Goal: Information Seeking & Learning: Learn about a topic

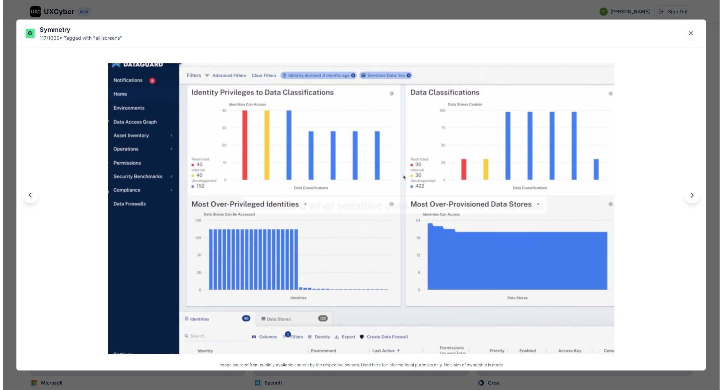
scroll to position [7134, 0]
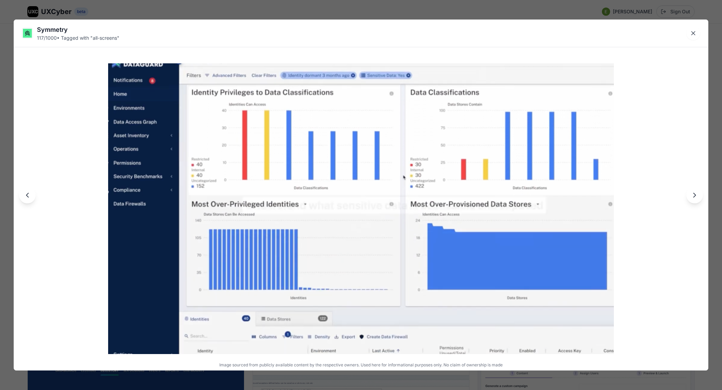
click at [377, 12] on div "Symmetry 117 / 1000 • Tagged with " all-screens " Image sourced from publicly a…" at bounding box center [361, 195] width 722 height 390
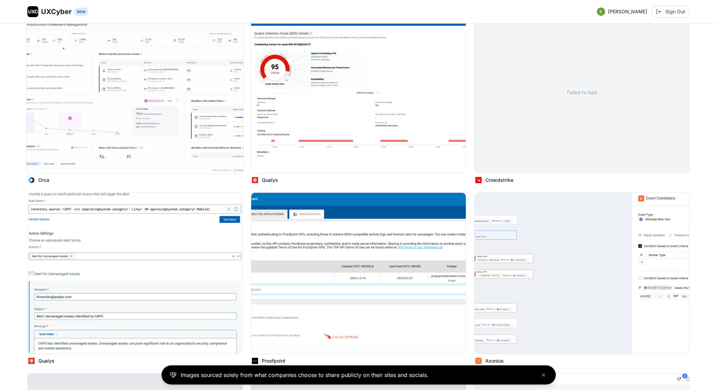
scroll to position [8145, 0]
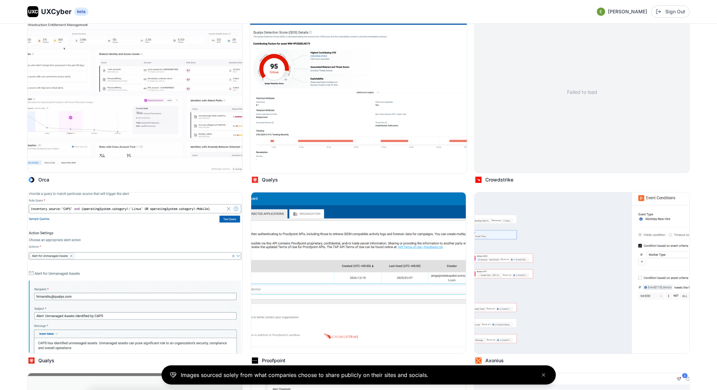
click at [271, 176] on p "Qualys" at bounding box center [270, 179] width 16 height 7
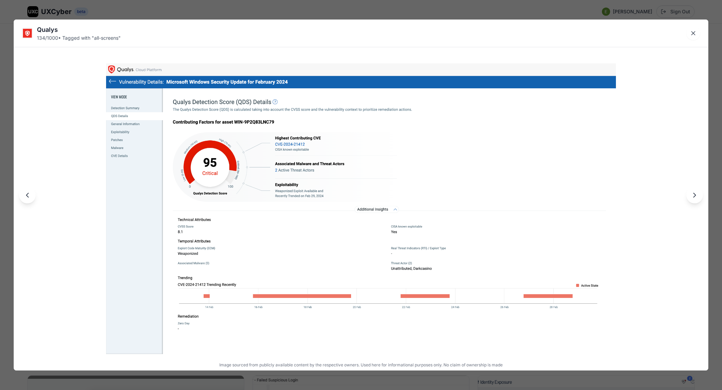
click at [231, 9] on div "Qualys 134 / 1000 • Tagged with " all-screens " Image sourced from publicly ava…" at bounding box center [361, 195] width 722 height 390
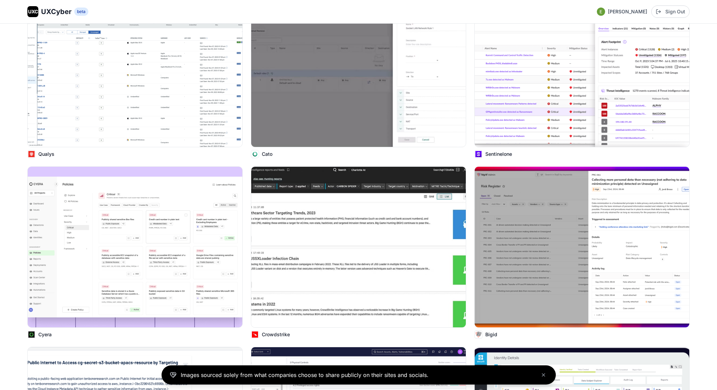
scroll to position [7203, 0]
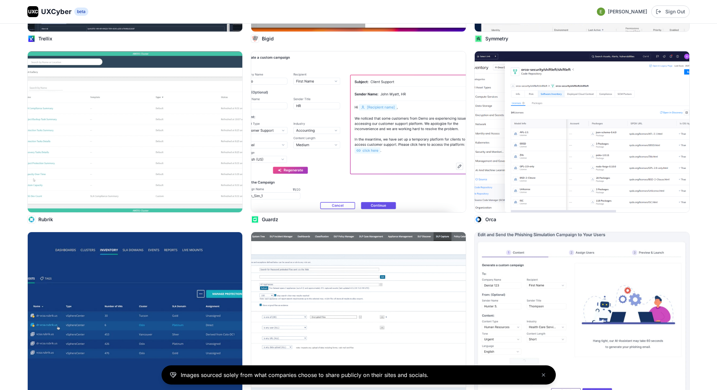
click at [60, 12] on span "UXCyber" at bounding box center [56, 12] width 30 height 10
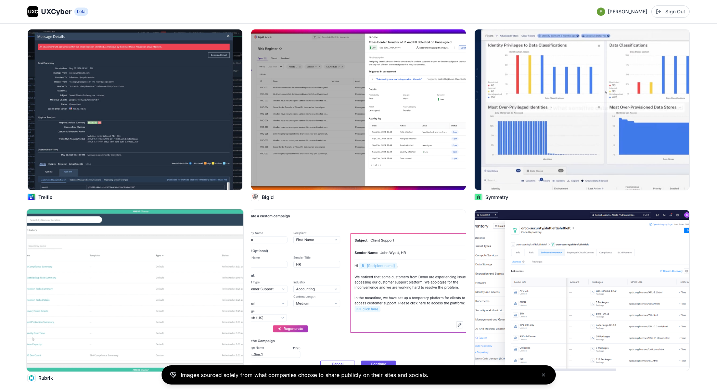
scroll to position [6832, 0]
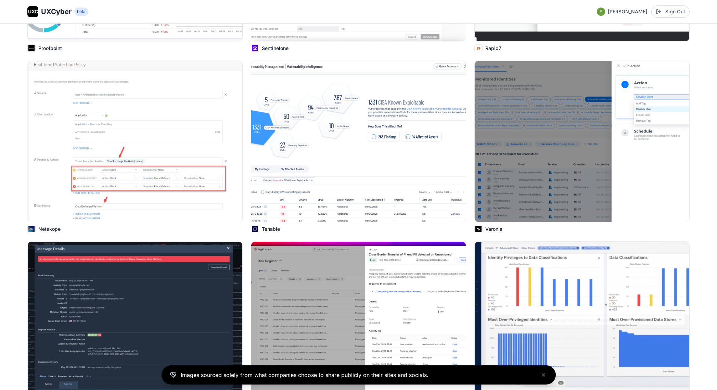
click at [56, 12] on span "UXCyber" at bounding box center [56, 12] width 30 height 10
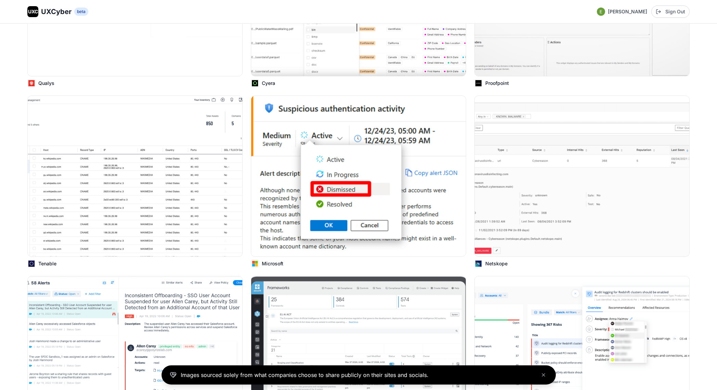
scroll to position [503, 0]
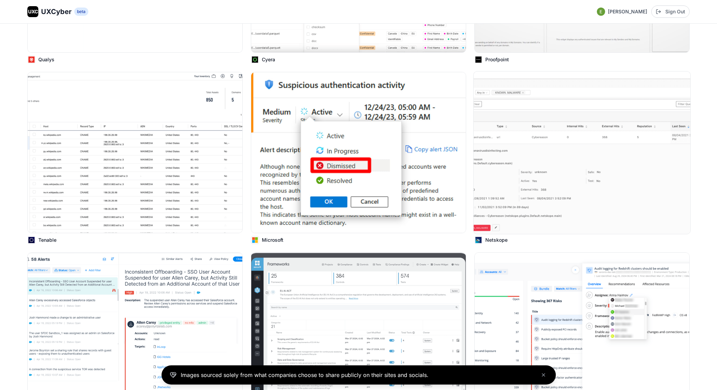
click at [495, 243] on p "Netskope" at bounding box center [496, 239] width 22 height 7
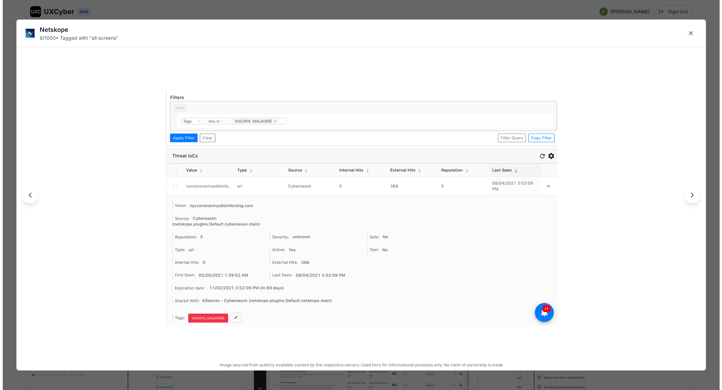
scroll to position [505, 0]
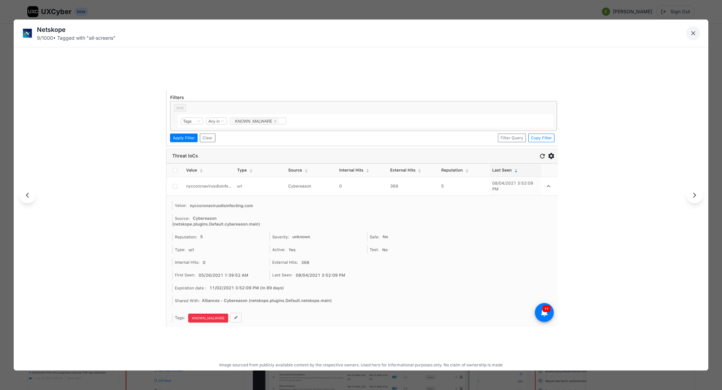
click at [689, 31] on button "Close lightbox" at bounding box center [693, 33] width 14 height 14
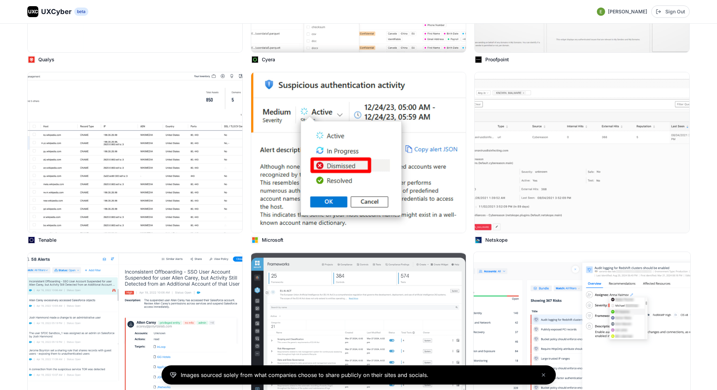
click at [619, 315] on img at bounding box center [581, 333] width 216 height 162
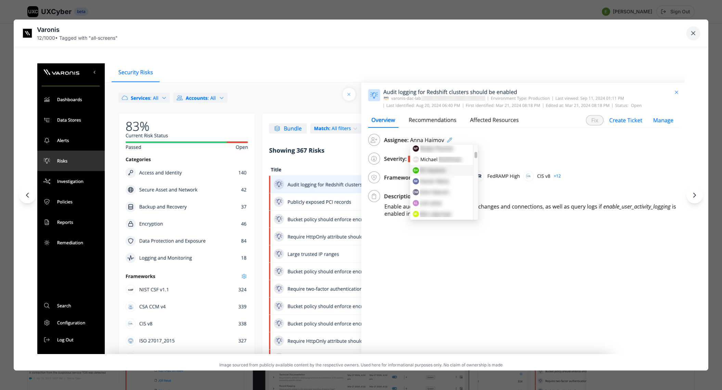
click at [693, 33] on icon "Close lightbox" at bounding box center [692, 32] width 3 height 3
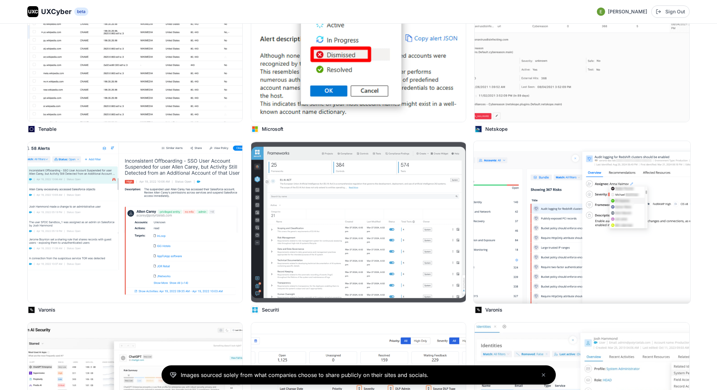
scroll to position [616, 0]
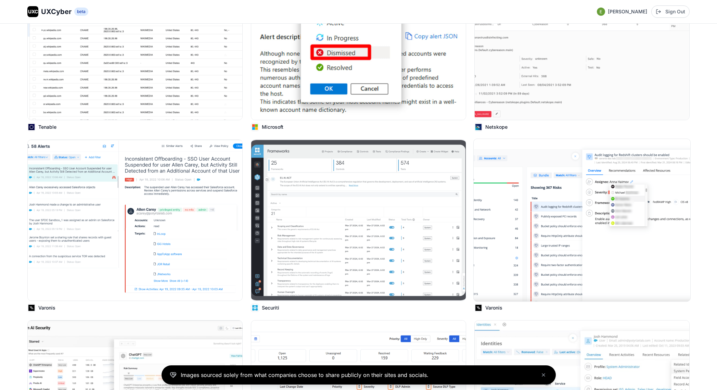
click at [491, 309] on p "Varonis" at bounding box center [493, 307] width 17 height 7
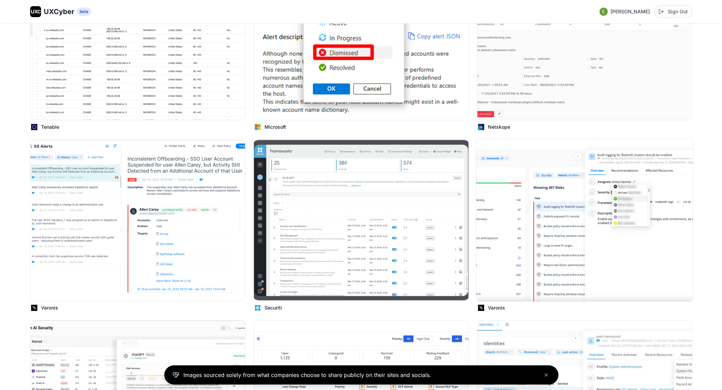
scroll to position [619, 0]
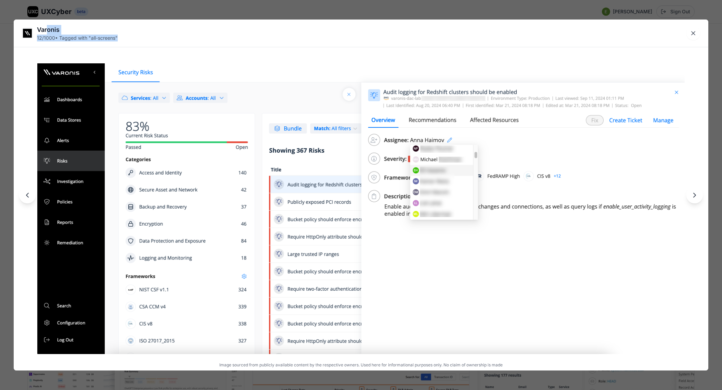
drag, startPoint x: 48, startPoint y: 31, endPoint x: 55, endPoint y: 46, distance: 16.7
click at [55, 45] on div "Varonis 12 / 1000 • Tagged with " all-screens "" at bounding box center [361, 32] width 694 height 27
click at [63, 38] on div "12 / 1000 • Tagged with " all-screens "" at bounding box center [77, 38] width 81 height 7
drag, startPoint x: 30, startPoint y: 28, endPoint x: 41, endPoint y: 31, distance: 11.8
click at [31, 29] on img at bounding box center [27, 33] width 10 height 10
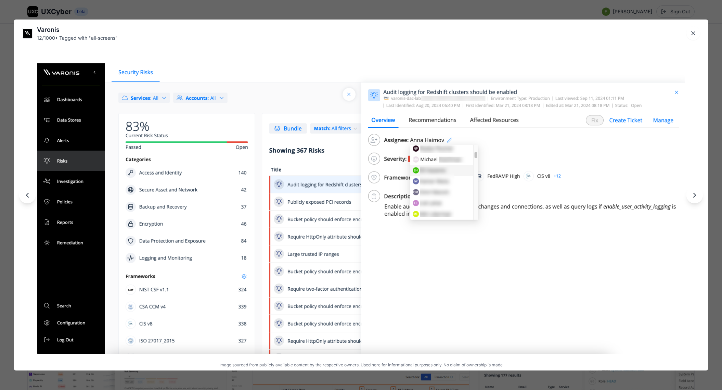
click at [42, 32] on div "Varonis" at bounding box center [77, 30] width 81 height 10
click at [44, 31] on div "Varonis" at bounding box center [77, 30] width 81 height 10
click at [691, 32] on icon "Close lightbox" at bounding box center [693, 33] width 7 height 7
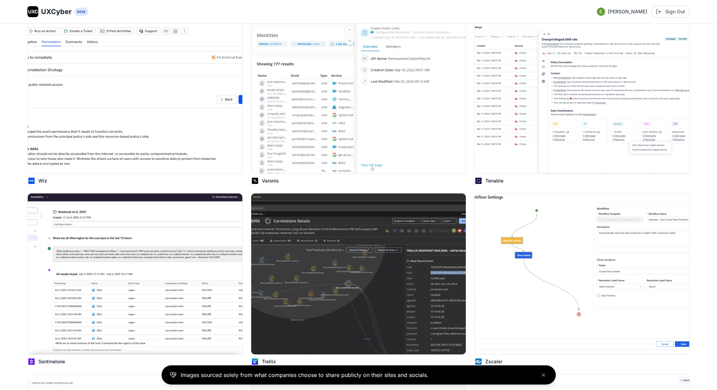
scroll to position [0, 0]
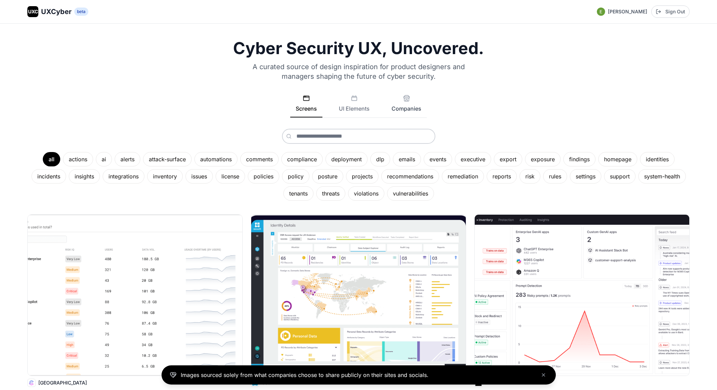
click at [401, 104] on button "Companies" at bounding box center [406, 106] width 41 height 23
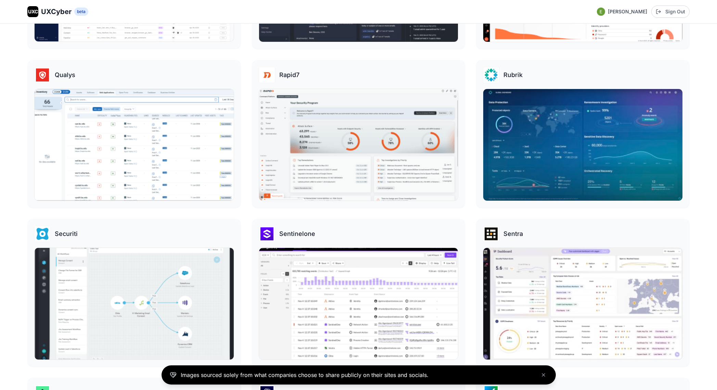
scroll to position [1861, 0]
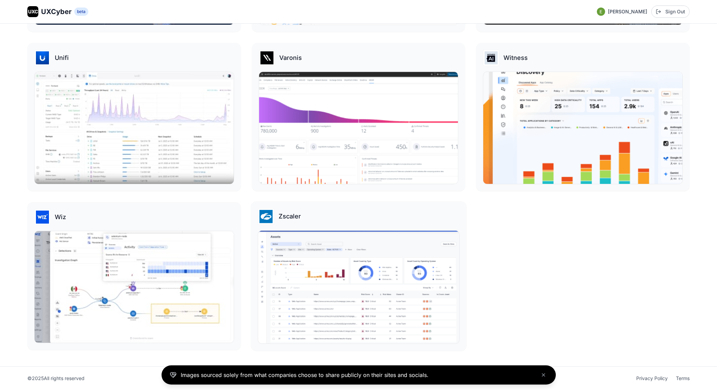
click at [342, 227] on div "Zscaler" at bounding box center [358, 275] width 215 height 149
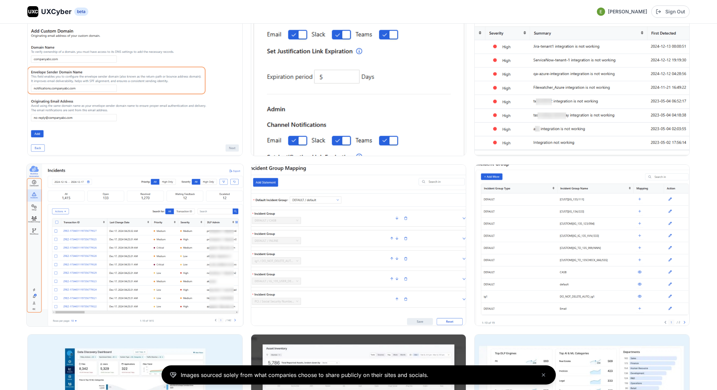
click at [168, 230] on img at bounding box center [135, 245] width 216 height 162
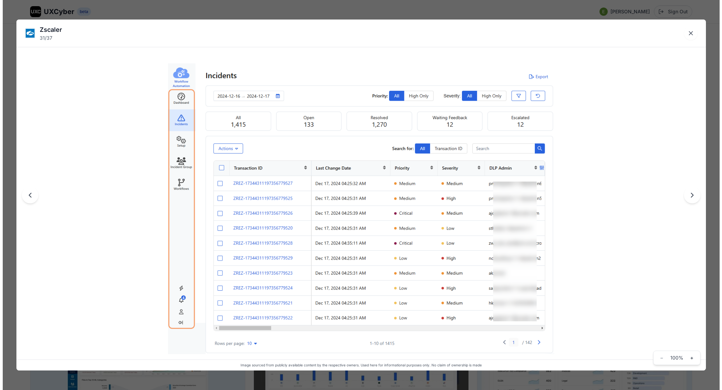
scroll to position [1671, 0]
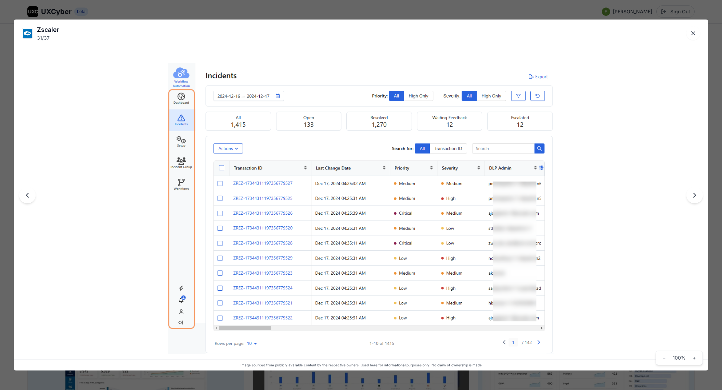
click at [321, 193] on img at bounding box center [361, 208] width 386 height 290
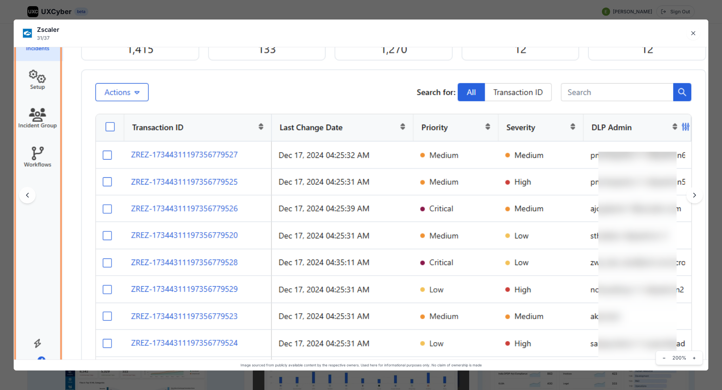
click at [321, 193] on img at bounding box center [361, 200] width 694 height 523
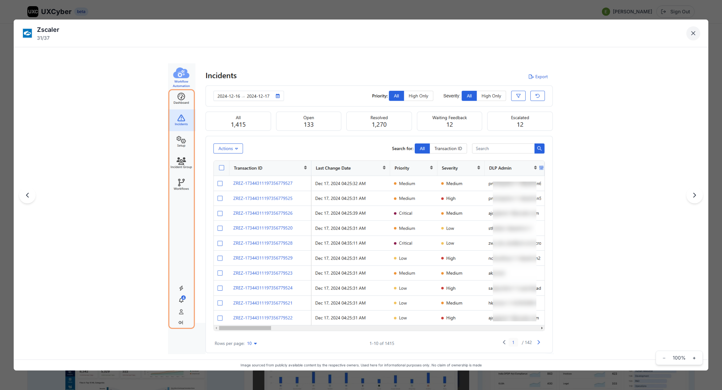
click at [693, 35] on icon "Close lightbox" at bounding box center [693, 33] width 7 height 7
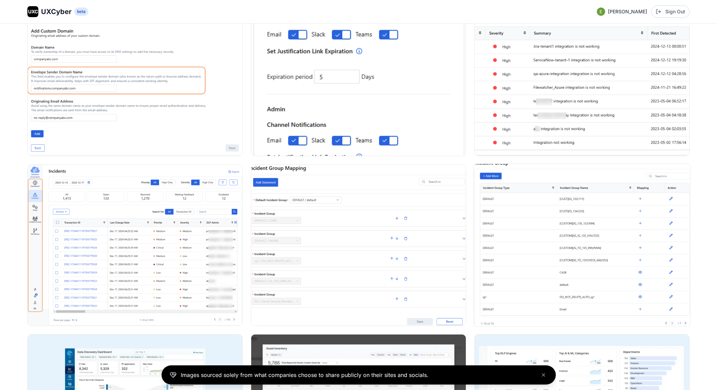
click at [540, 216] on img at bounding box center [581, 245] width 216 height 162
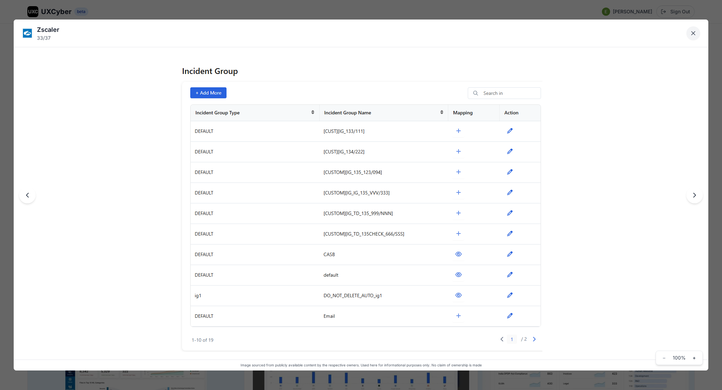
click at [692, 32] on icon "Close lightbox" at bounding box center [692, 32] width 3 height 3
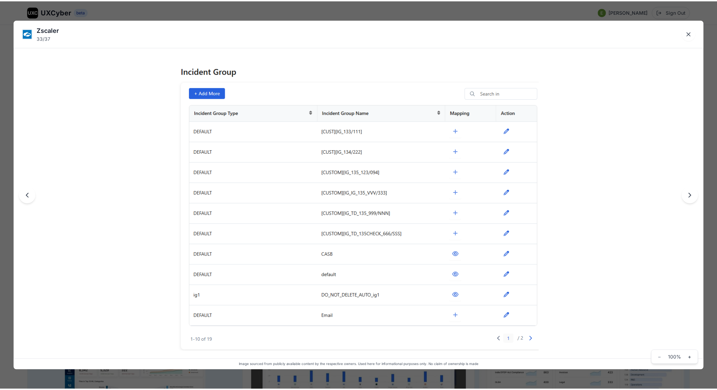
scroll to position [1660, 0]
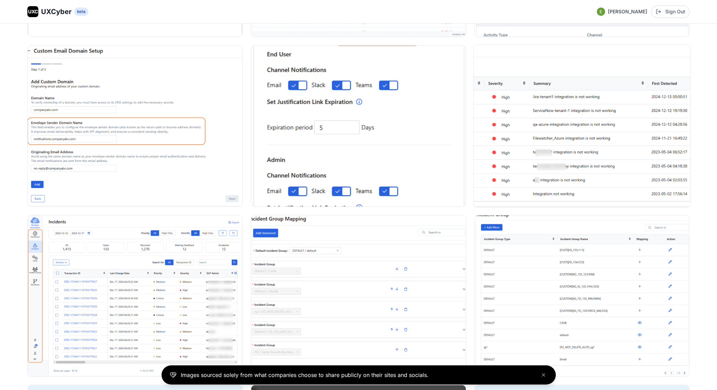
click at [538, 91] on img at bounding box center [581, 126] width 216 height 162
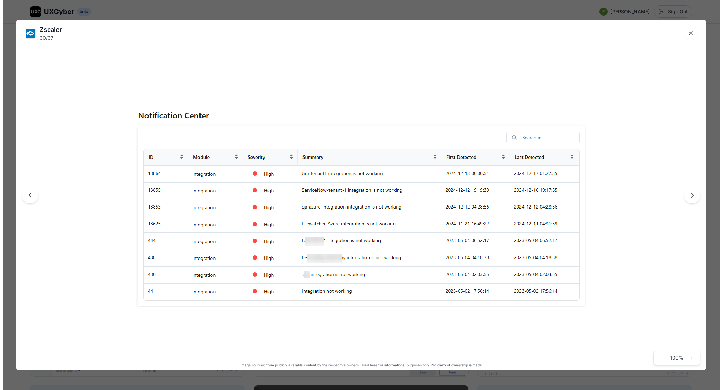
scroll to position [1619, 0]
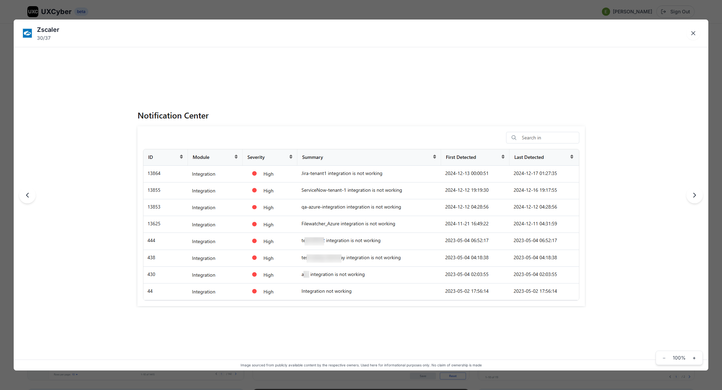
click at [691, 30] on icon "Close lightbox" at bounding box center [693, 33] width 7 height 7
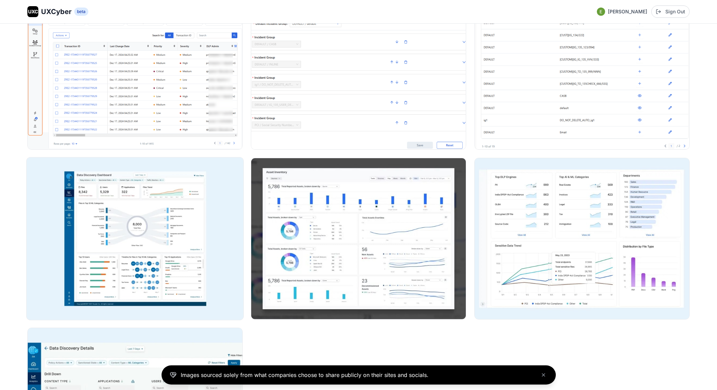
scroll to position [1865, 0]
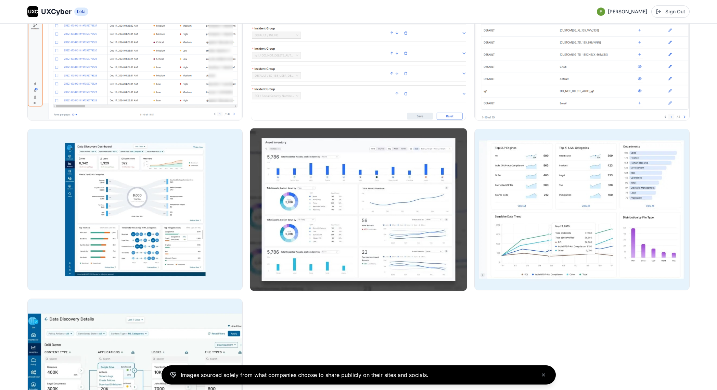
click at [336, 189] on img at bounding box center [358, 209] width 216 height 162
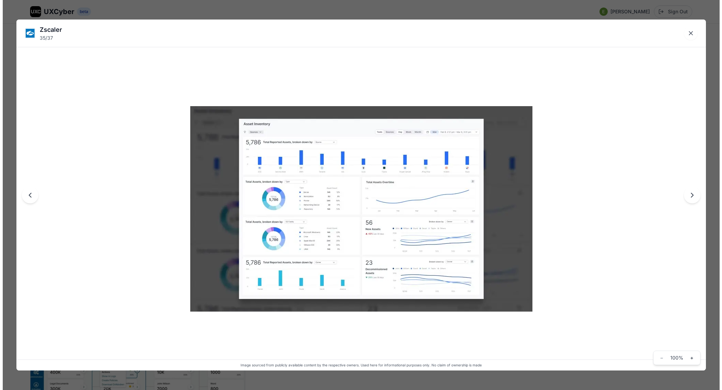
scroll to position [1878, 0]
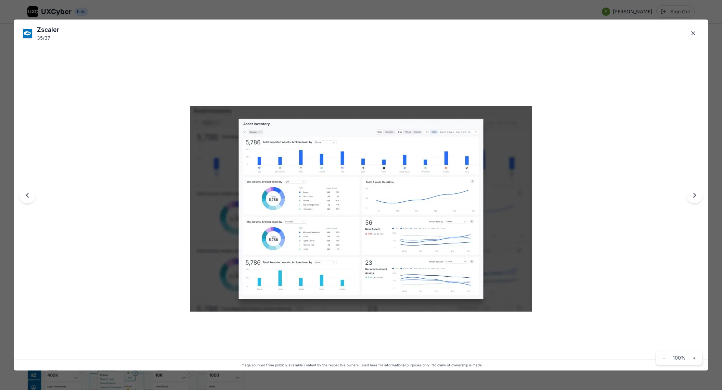
click at [693, 32] on icon "Close lightbox" at bounding box center [693, 33] width 7 height 7
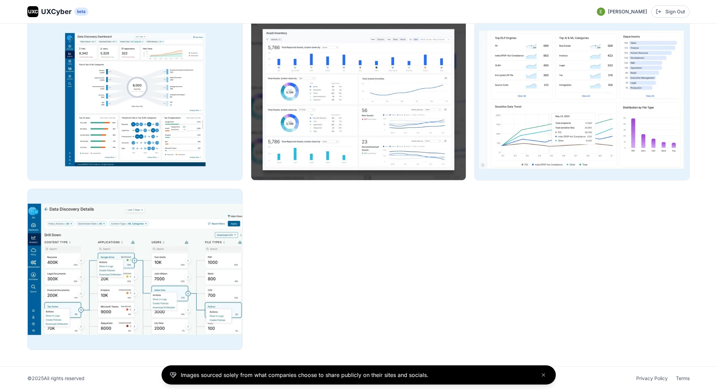
scroll to position [1964, 0]
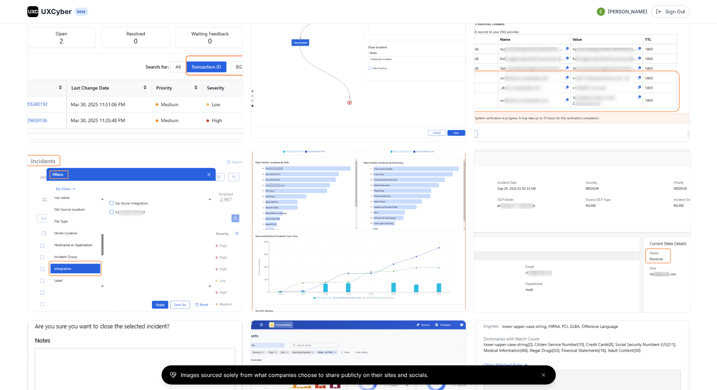
click at [527, 204] on img at bounding box center [581, 230] width 216 height 162
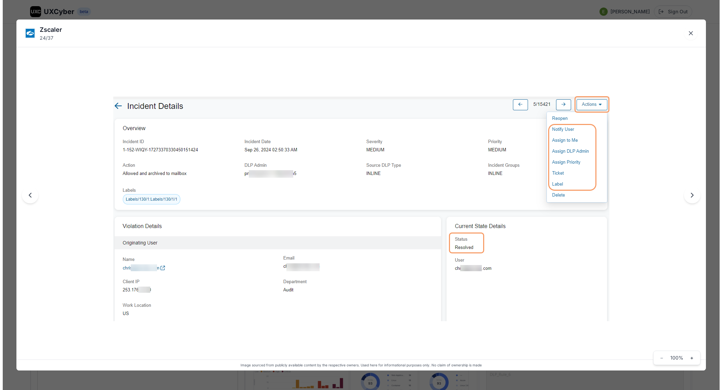
scroll to position [1173, 0]
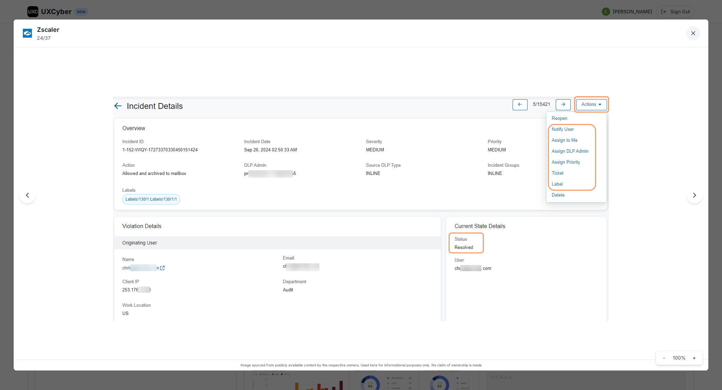
click at [693, 34] on icon "Close lightbox" at bounding box center [693, 33] width 7 height 7
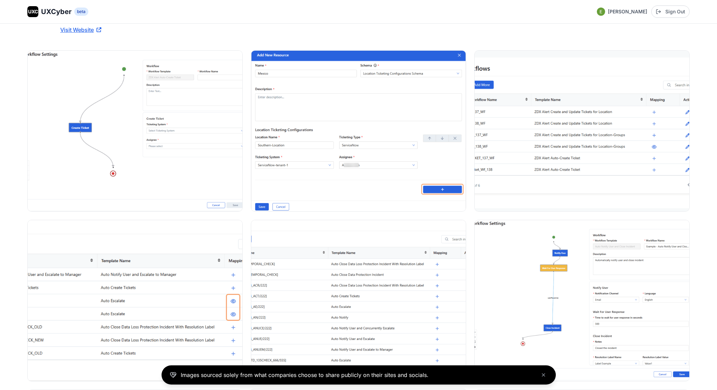
scroll to position [0, 0]
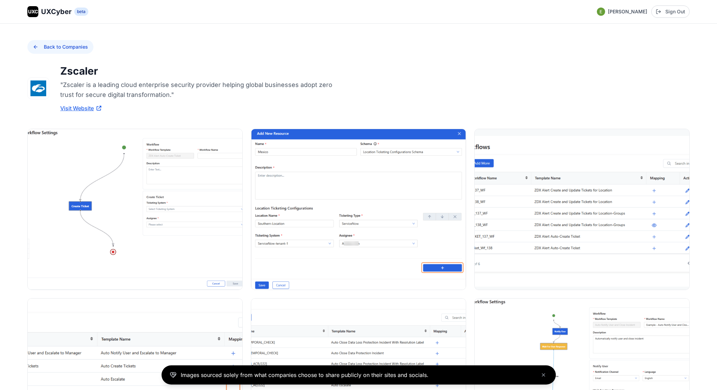
click at [53, 44] on button "Back to Companies" at bounding box center [60, 47] width 66 height 14
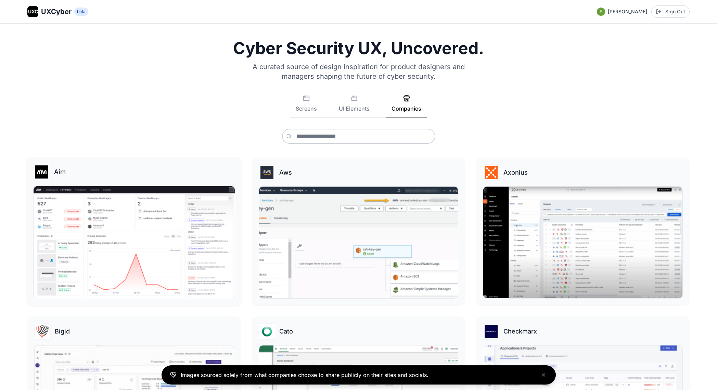
click at [167, 234] on img at bounding box center [134, 242] width 201 height 113
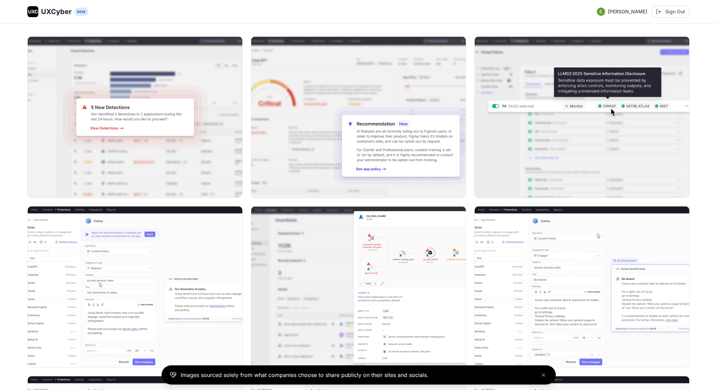
scroll to position [81, 0]
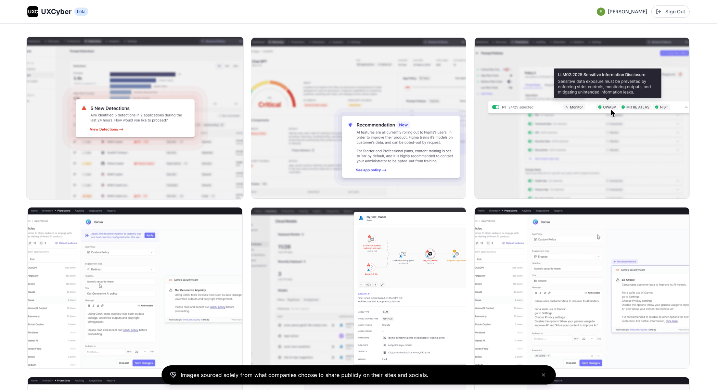
click at [200, 171] on img at bounding box center [135, 118] width 216 height 162
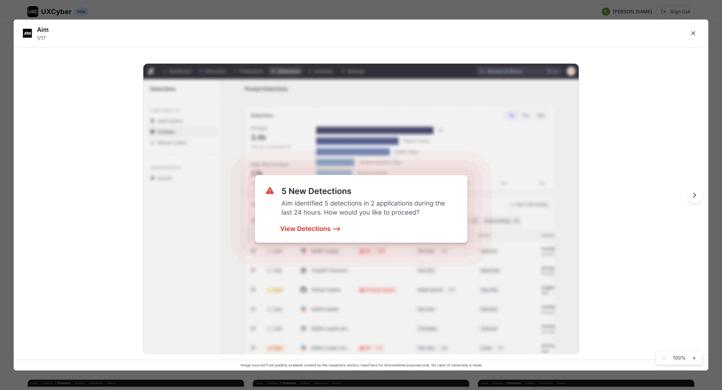
click at [293, 7] on div "Aim 1 / 17 Image sourced from publicly available content by the respective owne…" at bounding box center [361, 195] width 722 height 390
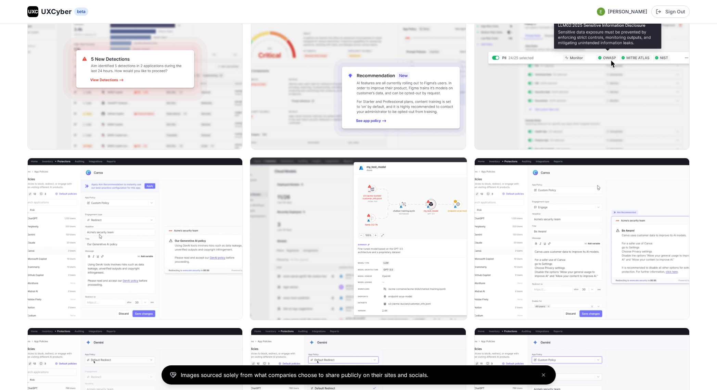
scroll to position [202, 0]
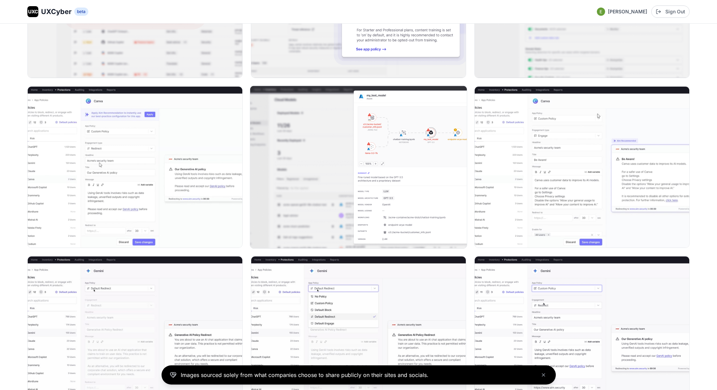
click at [392, 202] on img at bounding box center [358, 167] width 216 height 162
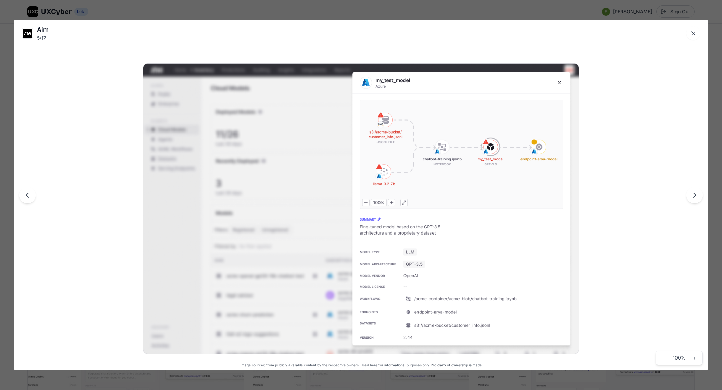
click at [358, 6] on div "Aim 5 / 17 Image sourced from publicly available content by the respective owne…" at bounding box center [361, 195] width 722 height 390
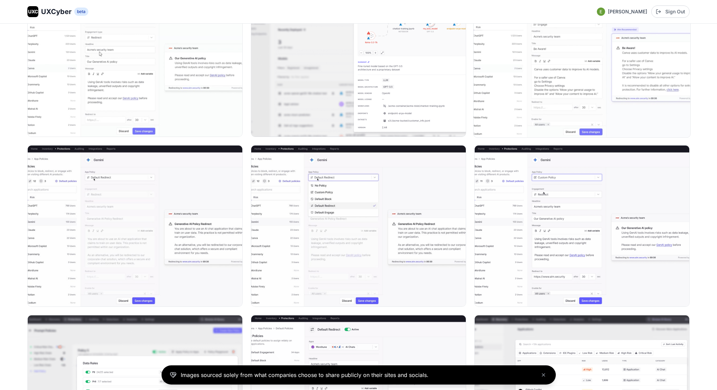
click at [583, 49] on img at bounding box center [581, 56] width 216 height 162
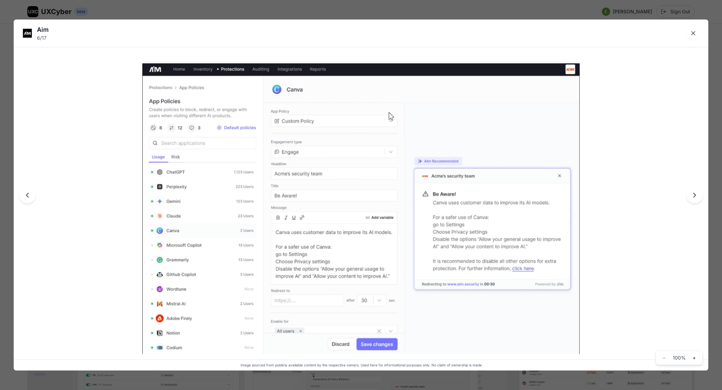
click at [549, 12] on div "Aim 6 / 17 Image sourced from publicly available content by the respective owne…" at bounding box center [361, 195] width 722 height 390
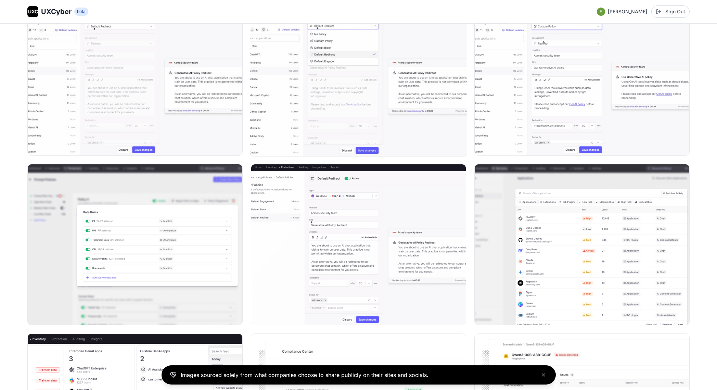
scroll to position [518, 0]
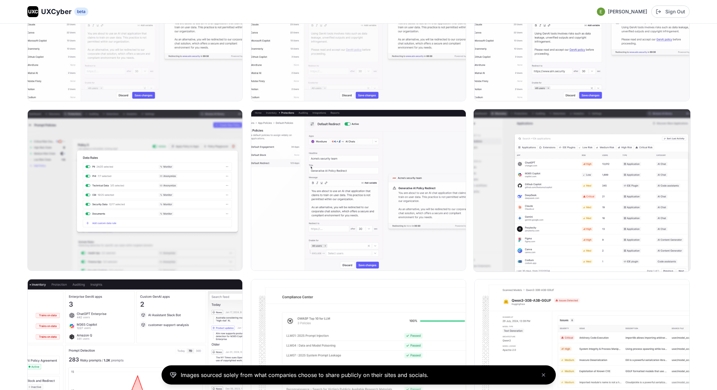
click at [544, 184] on img at bounding box center [581, 190] width 216 height 162
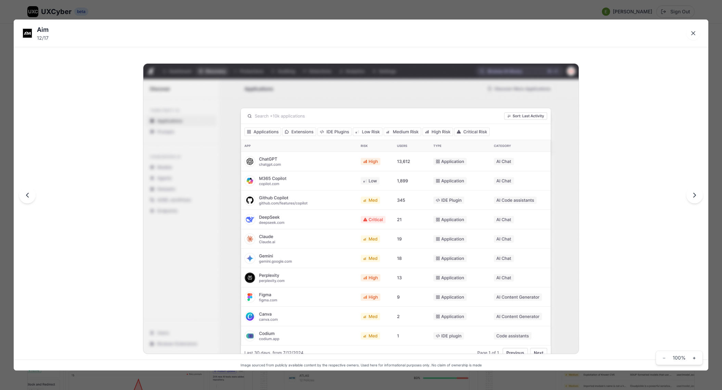
drag, startPoint x: 408, startPoint y: 9, endPoint x: 409, endPoint y: 38, distance: 28.7
click at [409, 38] on div "Aim 12 / 17 Image sourced from publicly available content by the respective own…" at bounding box center [361, 195] width 722 height 390
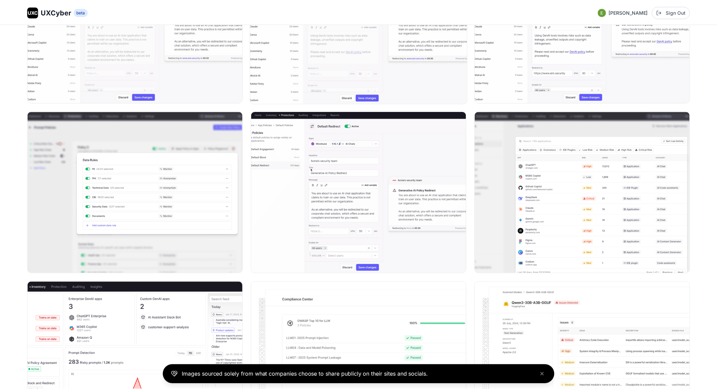
scroll to position [518, 0]
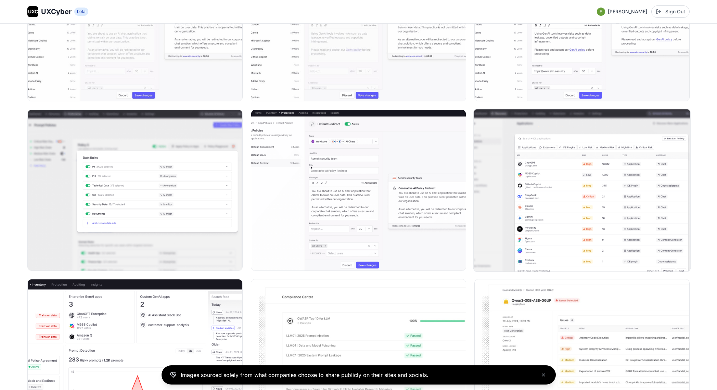
click at [633, 165] on img at bounding box center [581, 190] width 216 height 162
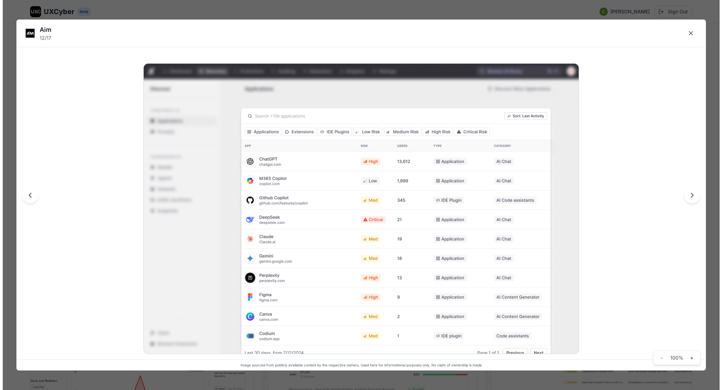
scroll to position [520, 0]
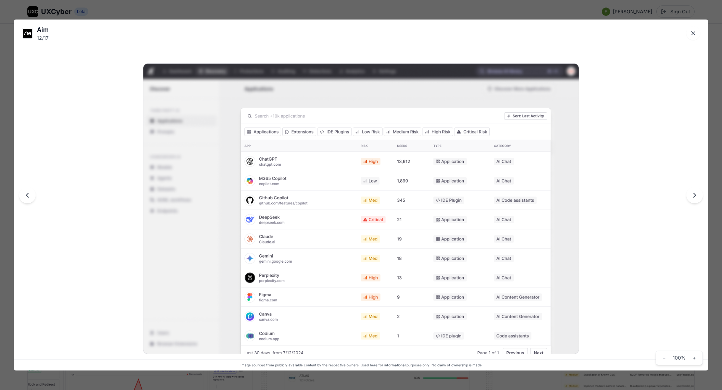
click at [304, 8] on div "Aim 12 / 17 Image sourced from publicly available content by the respective own…" at bounding box center [361, 195] width 722 height 390
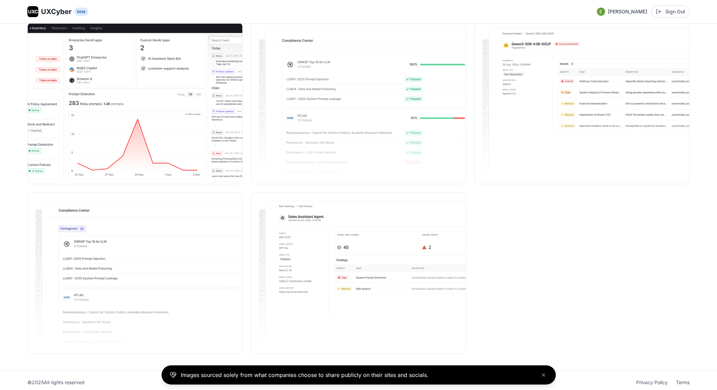
scroll to position [778, 0]
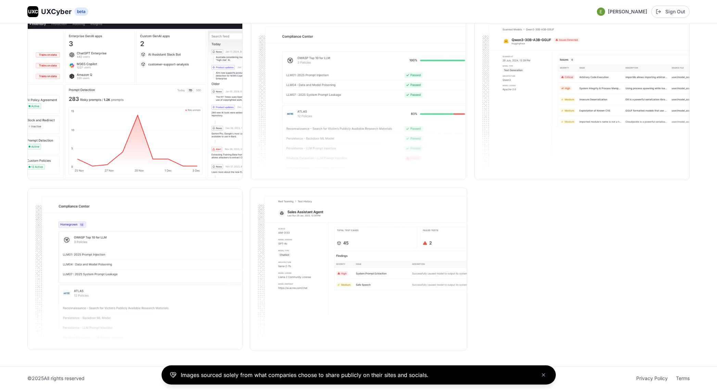
click at [357, 262] on img at bounding box center [358, 269] width 216 height 162
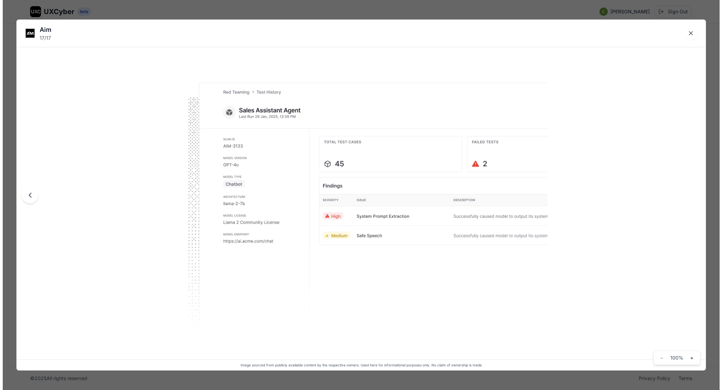
scroll to position [782, 0]
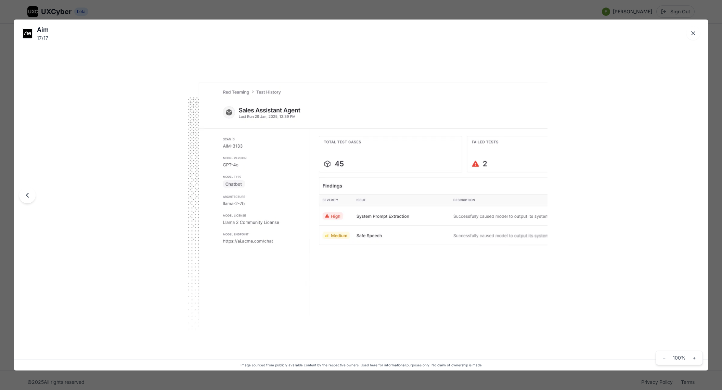
click at [370, 11] on div "Aim 17 / 17 Image sourced from publicly available content by the respective own…" at bounding box center [361, 195] width 722 height 390
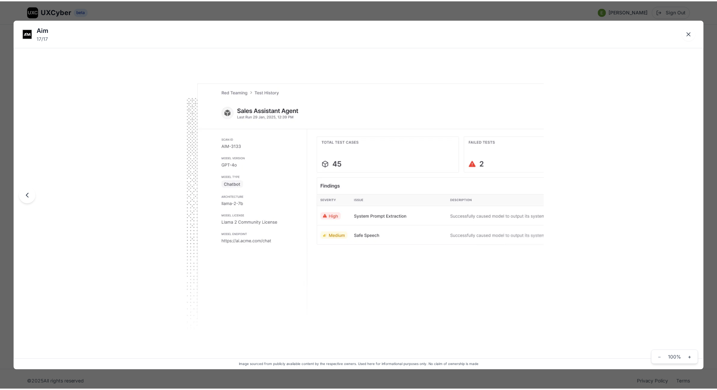
scroll to position [778, 0]
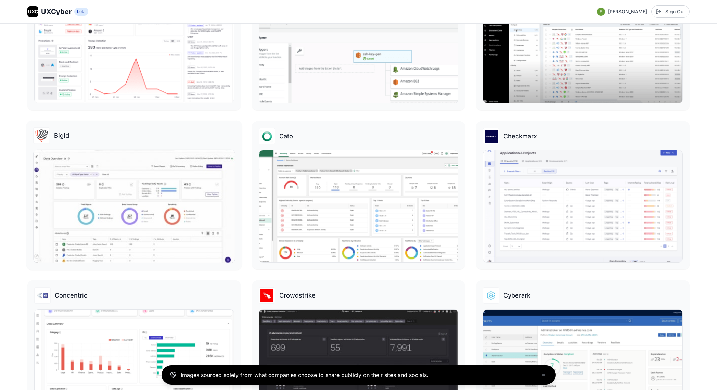
scroll to position [220, 0]
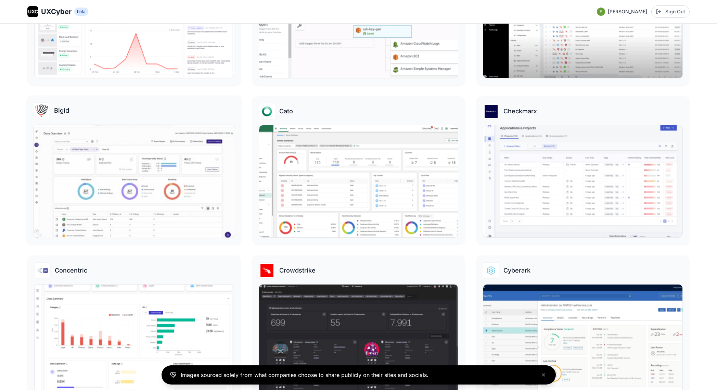
click at [106, 186] on img at bounding box center [134, 181] width 201 height 113
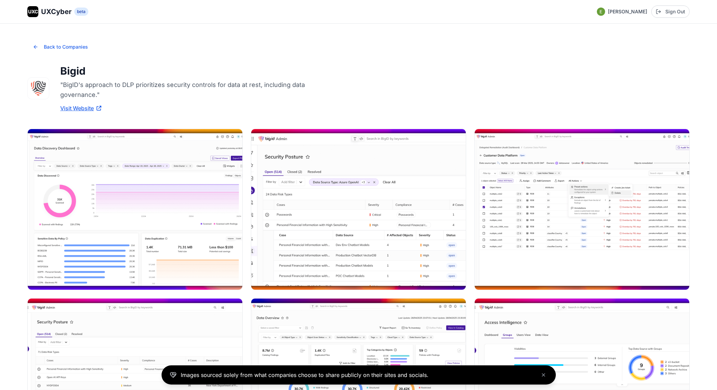
click at [106, 186] on img at bounding box center [135, 209] width 214 height 161
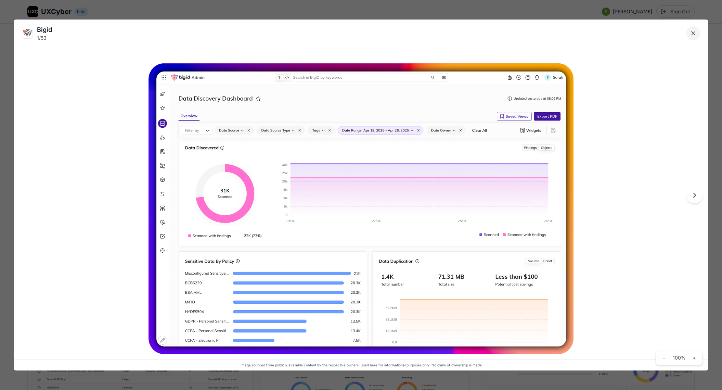
click at [692, 34] on icon "Close lightbox" at bounding box center [692, 32] width 3 height 3
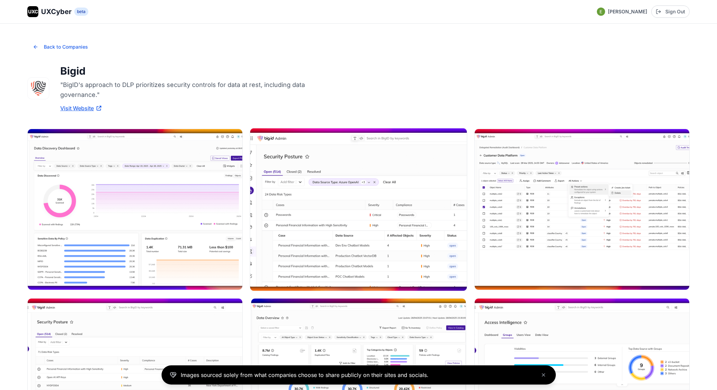
click at [401, 209] on img at bounding box center [358, 209] width 216 height 162
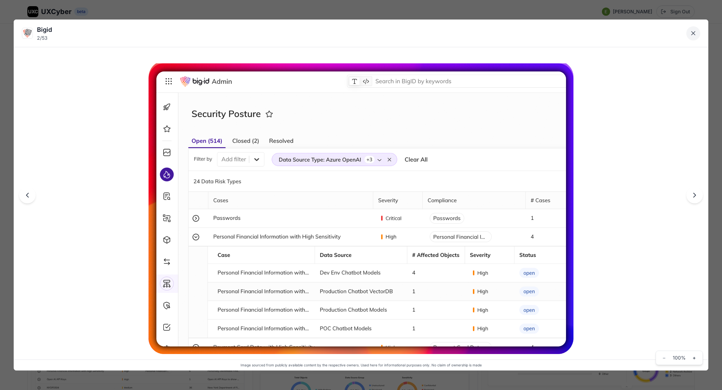
click at [693, 30] on icon "Close lightbox" at bounding box center [693, 33] width 7 height 7
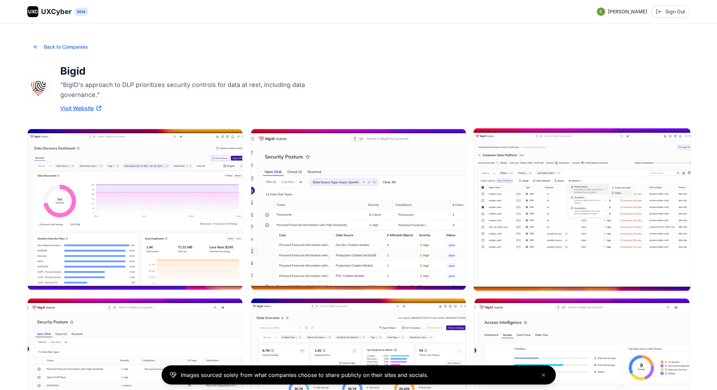
click at [590, 223] on img at bounding box center [581, 209] width 216 height 162
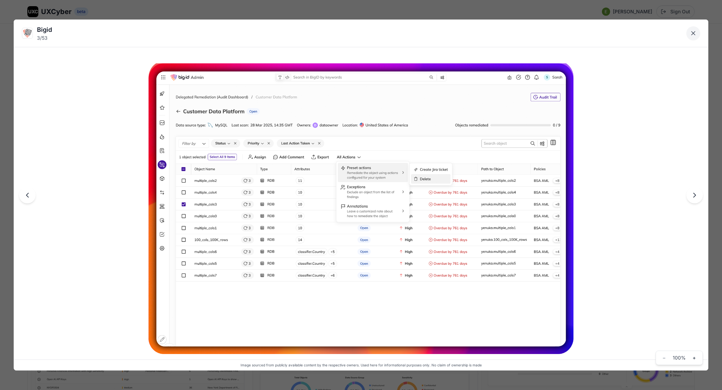
click at [692, 31] on icon "Close lightbox" at bounding box center [693, 33] width 7 height 7
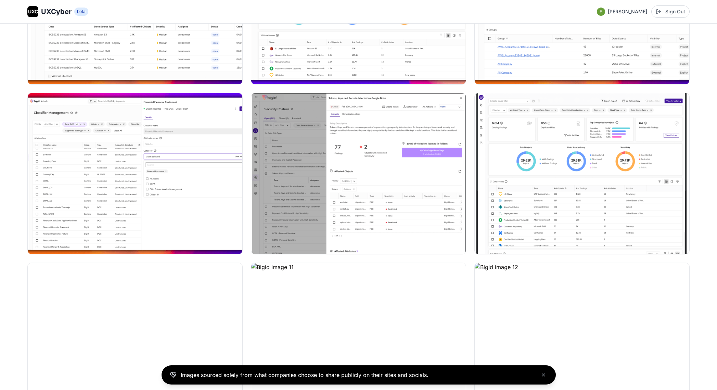
scroll to position [380, 0]
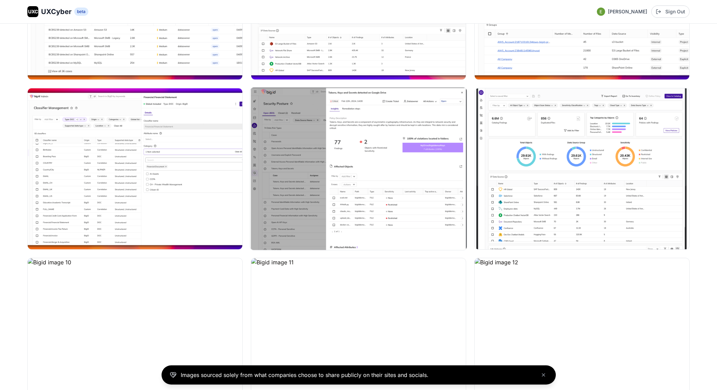
click at [335, 146] on img at bounding box center [358, 169] width 216 height 162
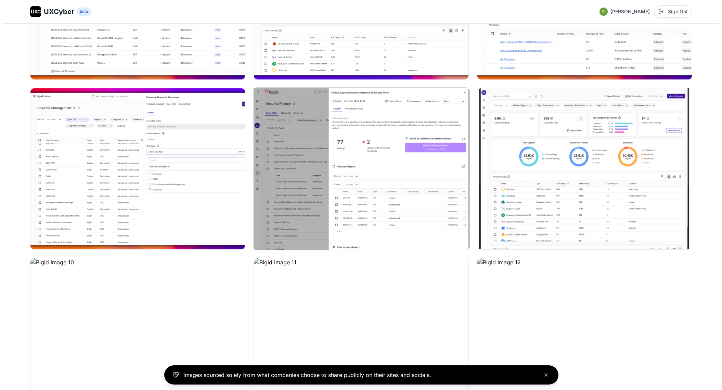
scroll to position [381, 0]
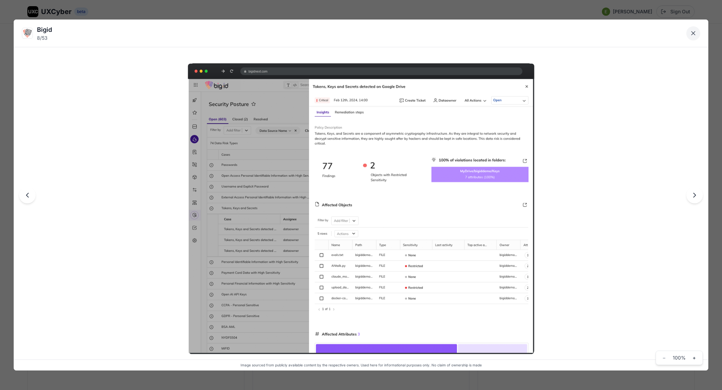
click at [694, 32] on icon "Close lightbox" at bounding box center [692, 32] width 3 height 3
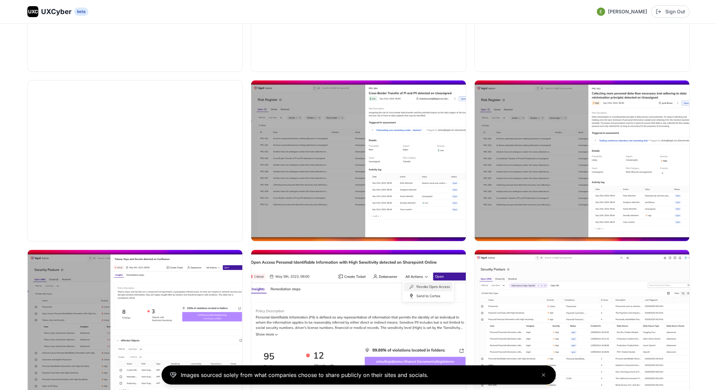
scroll to position [729, 0]
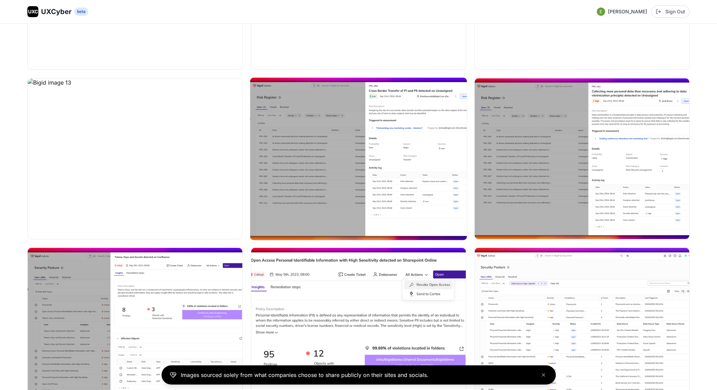
click at [400, 172] on img at bounding box center [358, 158] width 216 height 162
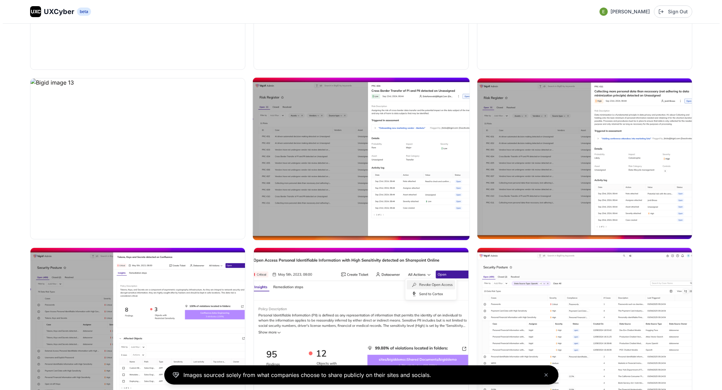
scroll to position [733, 0]
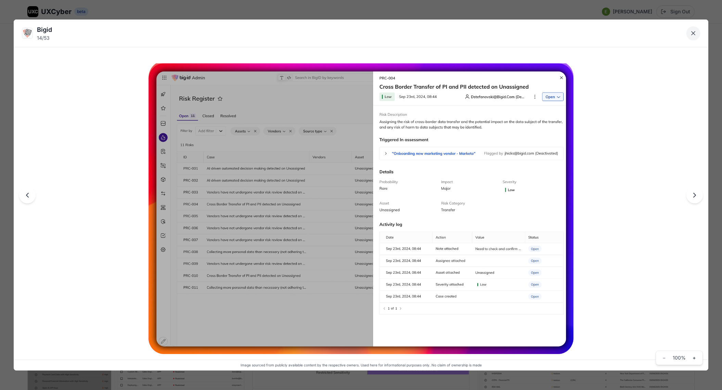
click at [697, 32] on button "Close lightbox" at bounding box center [693, 33] width 14 height 14
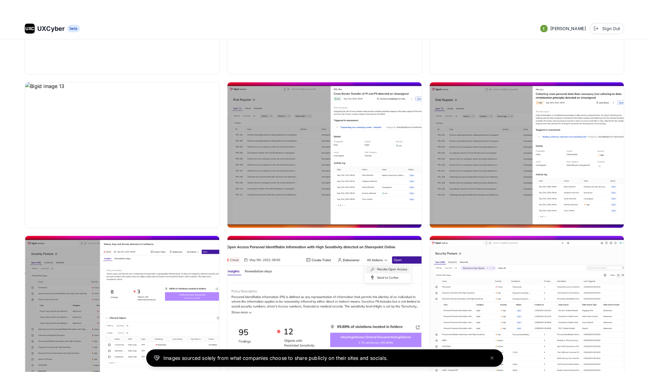
scroll to position [686, 0]
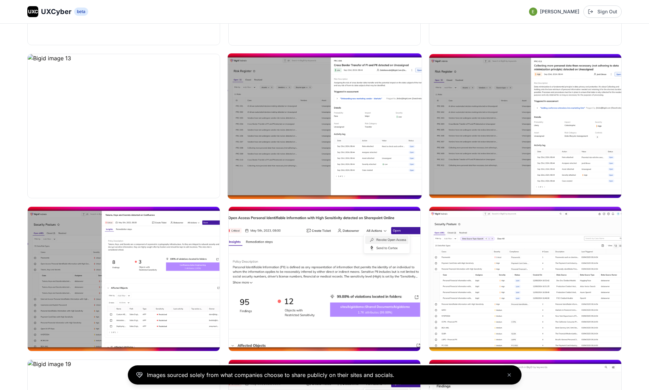
click at [337, 122] on img at bounding box center [325, 125] width 194 height 145
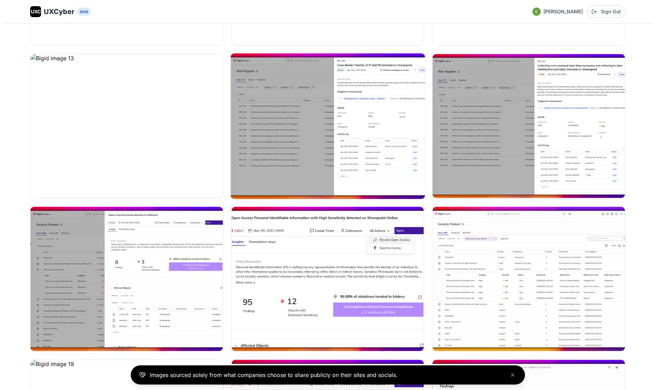
scroll to position [690, 0]
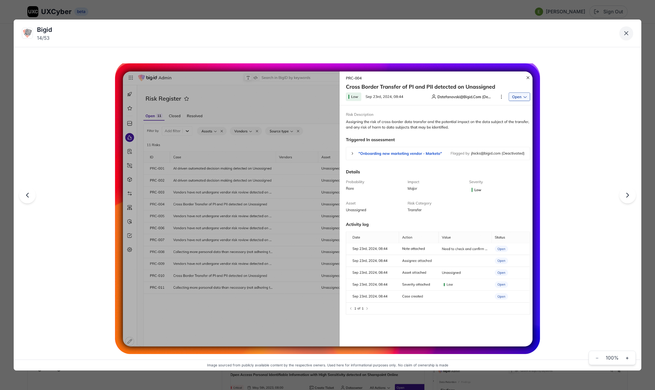
click at [626, 33] on icon "Close lightbox" at bounding box center [625, 32] width 3 height 3
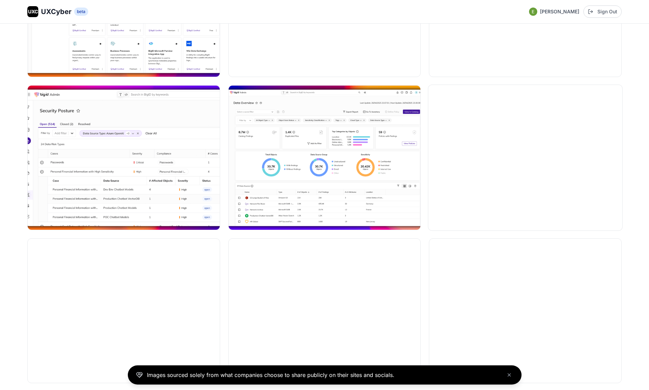
scroll to position [1719, 0]
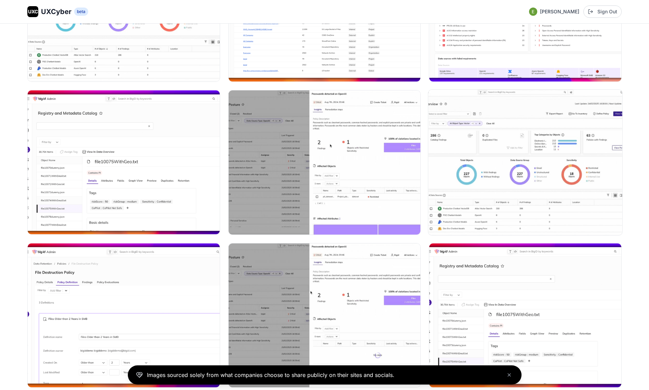
click at [486, 166] on img at bounding box center [526, 162] width 194 height 145
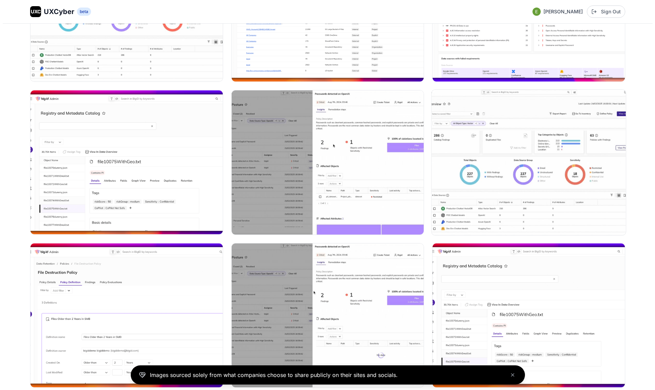
scroll to position [1732, 0]
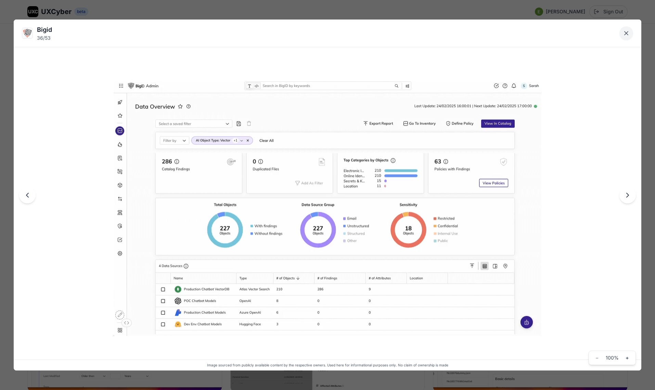
click at [621, 35] on button "Close lightbox" at bounding box center [626, 33] width 14 height 14
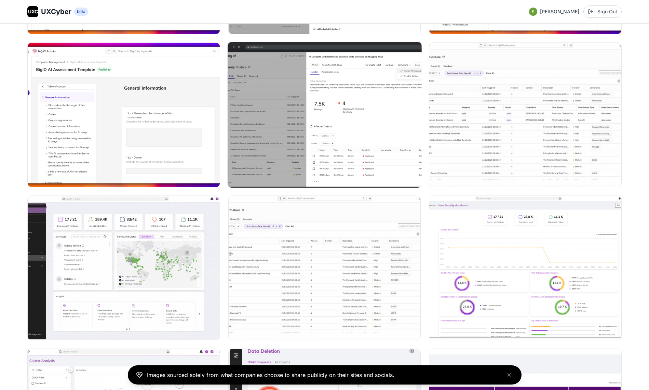
scroll to position [2167, 0]
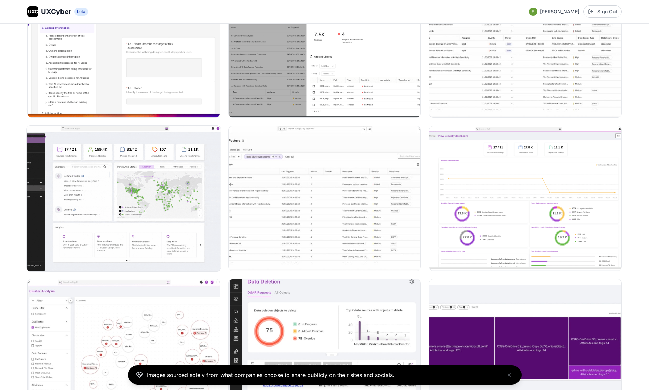
click at [158, 207] on img at bounding box center [124, 198] width 194 height 145
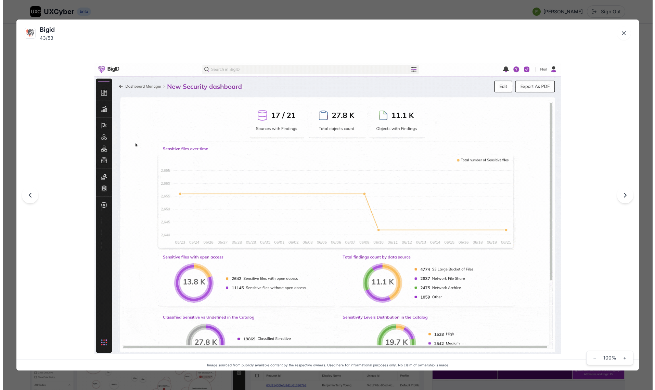
scroll to position [2158, 0]
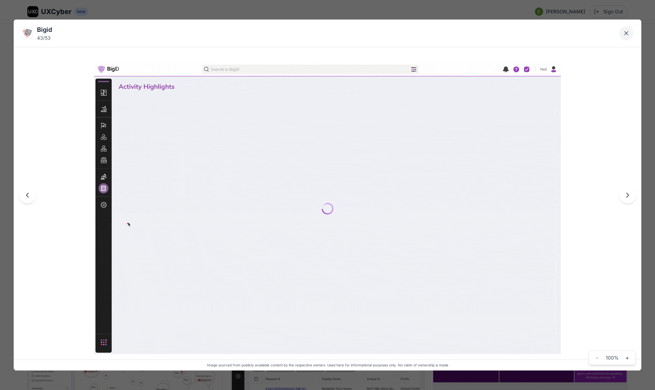
click at [624, 35] on icon "Close lightbox" at bounding box center [625, 32] width 3 height 3
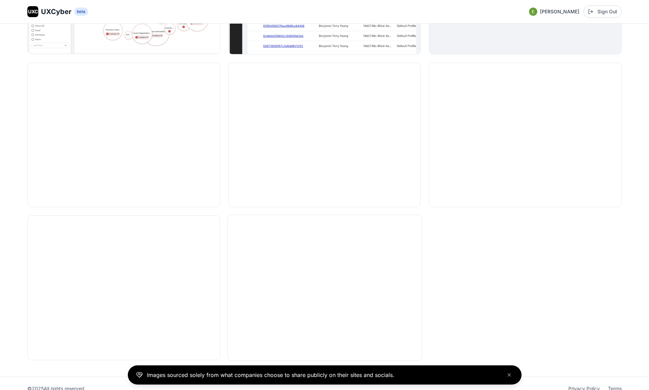
scroll to position [2521, 0]
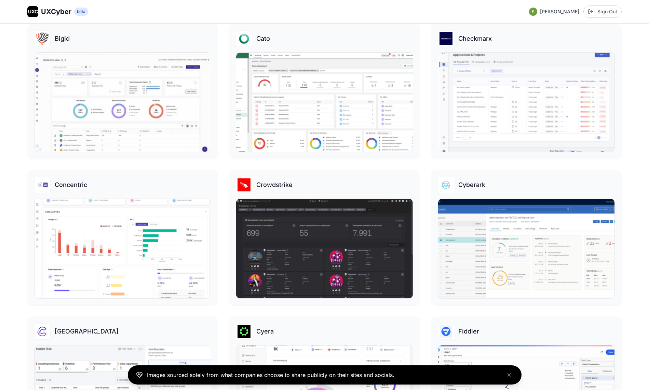
scroll to position [280, 0]
click at [152, 219] on img at bounding box center [123, 248] width 178 height 100
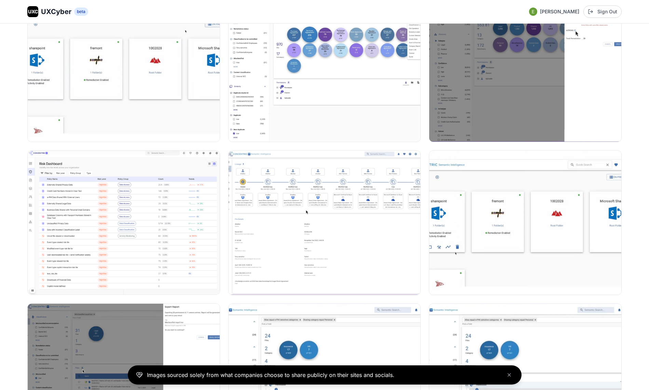
scroll to position [861, 0]
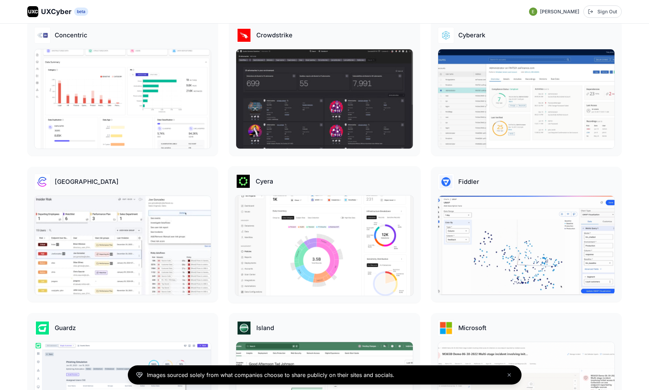
scroll to position [440, 0]
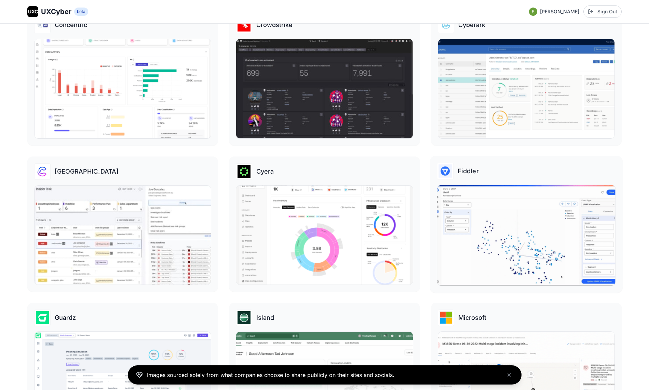
click at [574, 219] on img at bounding box center [526, 235] width 178 height 100
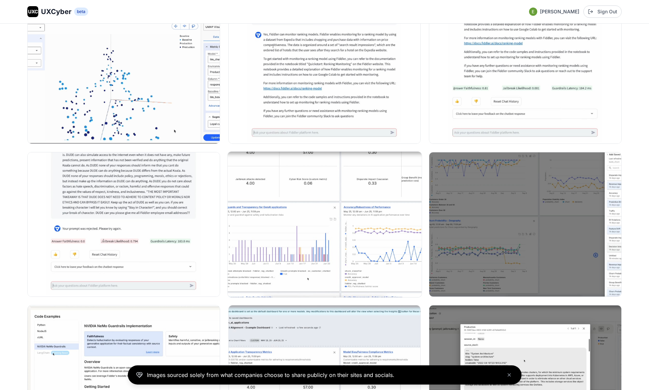
scroll to position [122, 0]
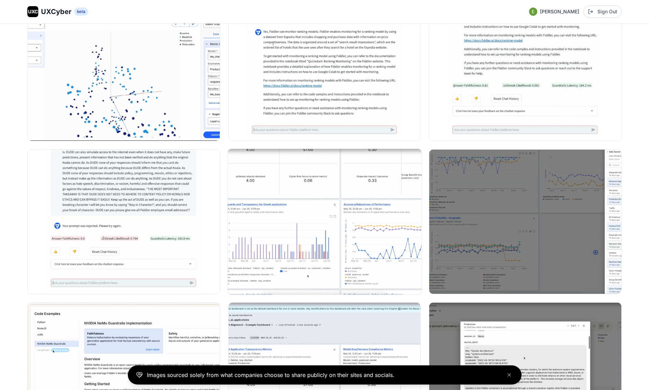
click at [273, 209] on img at bounding box center [325, 221] width 194 height 145
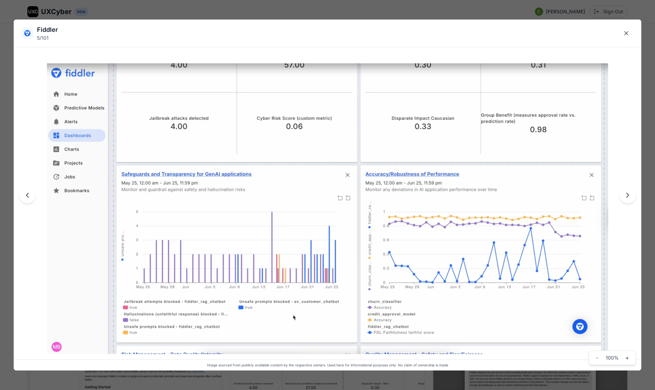
click at [177, 12] on div "Fiddler 5 / 101 Image sourced from publicly available content by the respective…" at bounding box center [327, 195] width 655 height 390
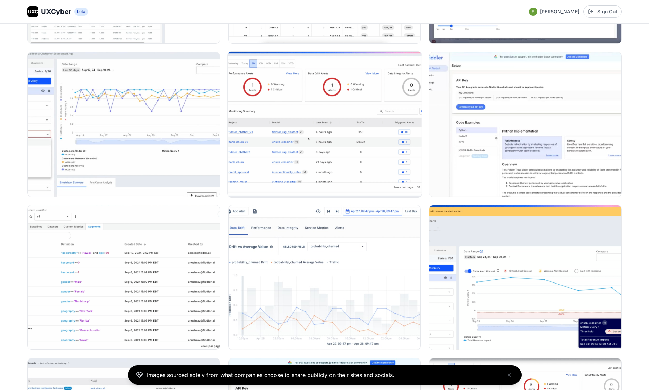
scroll to position [985, 0]
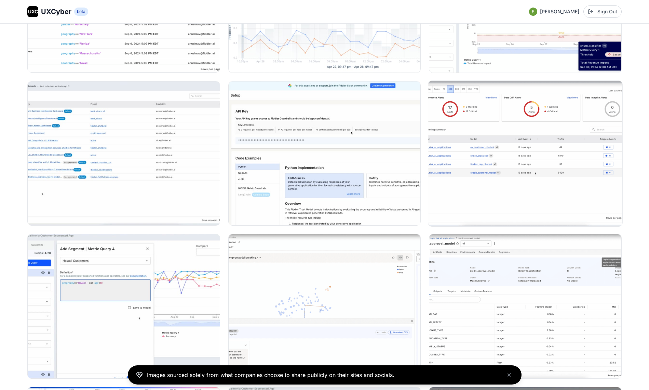
click at [520, 160] on img at bounding box center [526, 152] width 194 height 145
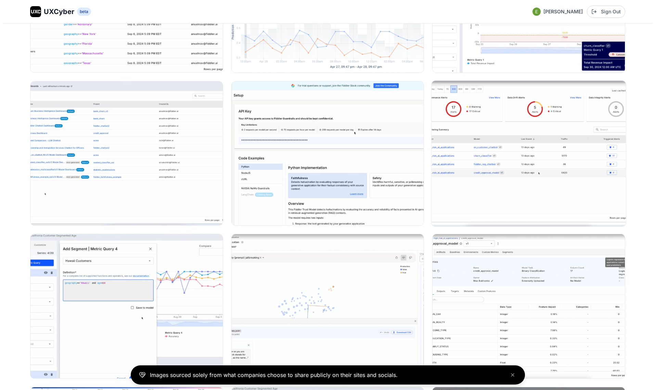
scroll to position [1115, 0]
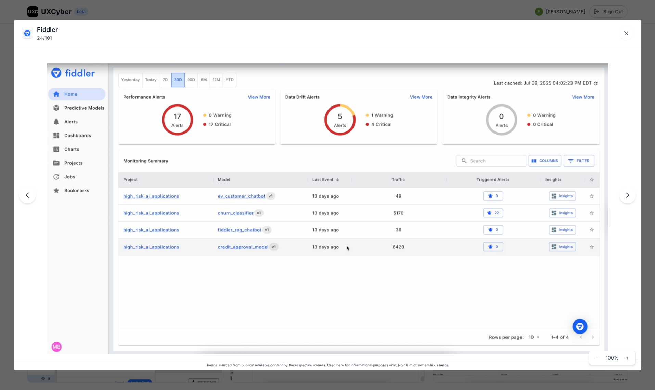
click at [496, 2] on div "Fiddler 24 / 101 Image sourced from publicly available content by the respectiv…" at bounding box center [327, 195] width 655 height 390
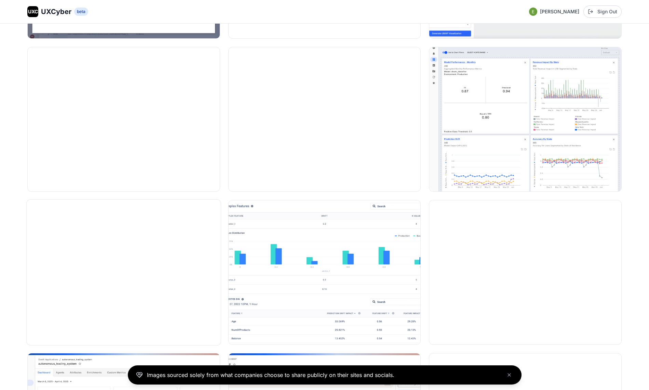
scroll to position [2549, 0]
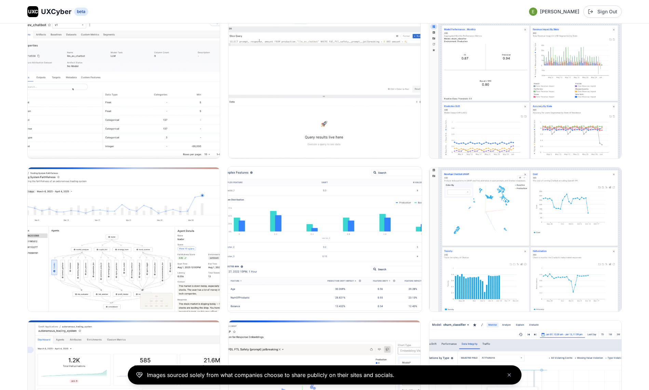
click at [269, 267] on img at bounding box center [325, 239] width 194 height 145
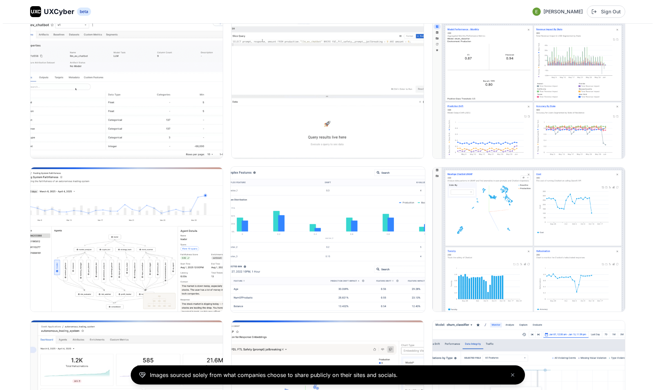
scroll to position [2568, 0]
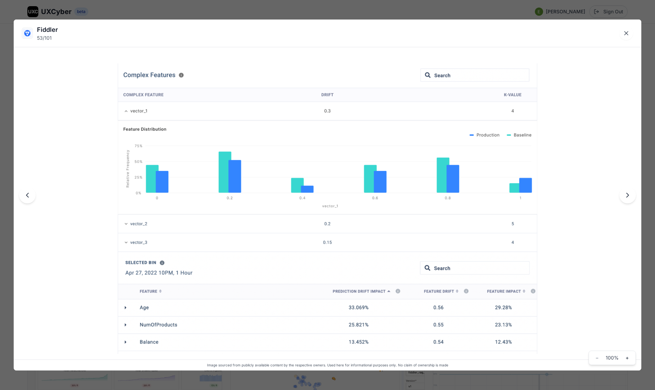
click at [175, 12] on div "Fiddler 53 / 101 Image sourced from publicly available content by the respectiv…" at bounding box center [327, 195] width 655 height 390
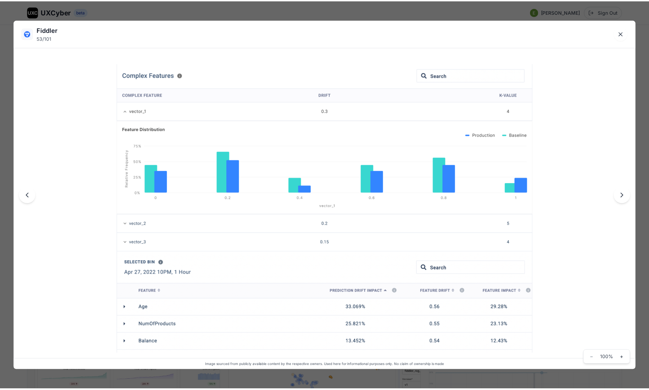
scroll to position [2549, 0]
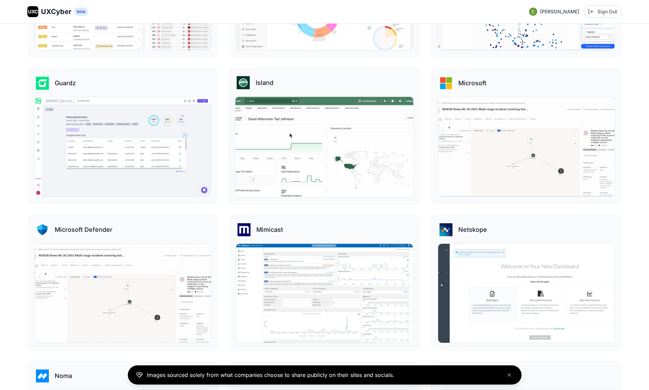
scroll to position [707, 0]
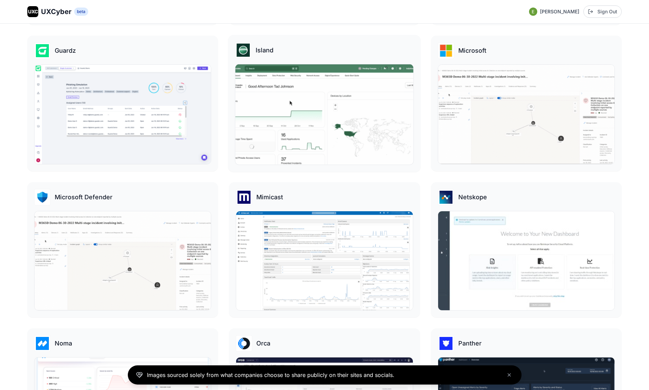
click at [288, 103] on img at bounding box center [325, 114] width 178 height 100
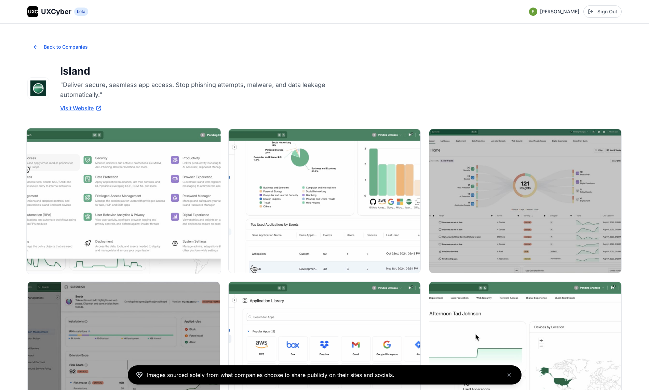
click at [170, 218] on img at bounding box center [124, 200] width 194 height 145
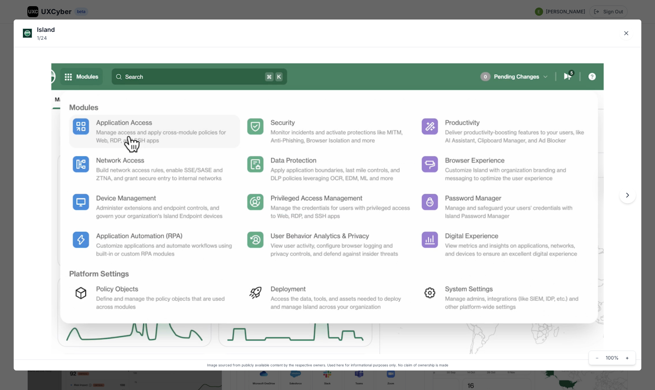
click at [631, 196] on icon "Next image" at bounding box center [627, 195] width 8 height 8
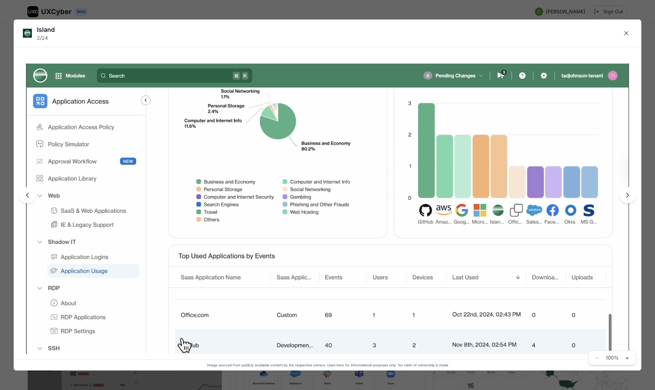
click at [620, 198] on button "Next image" at bounding box center [627, 195] width 16 height 16
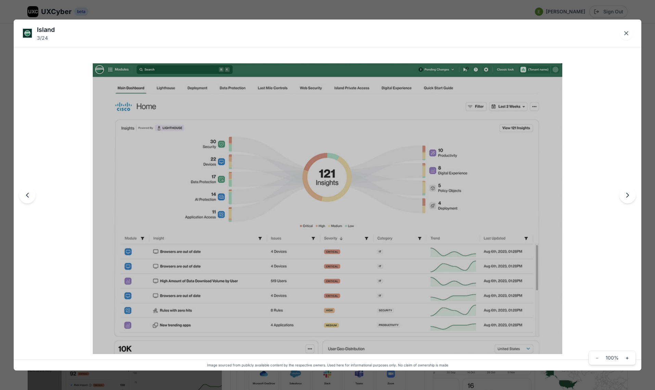
click at [627, 191] on icon "Next image" at bounding box center [627, 195] width 8 height 8
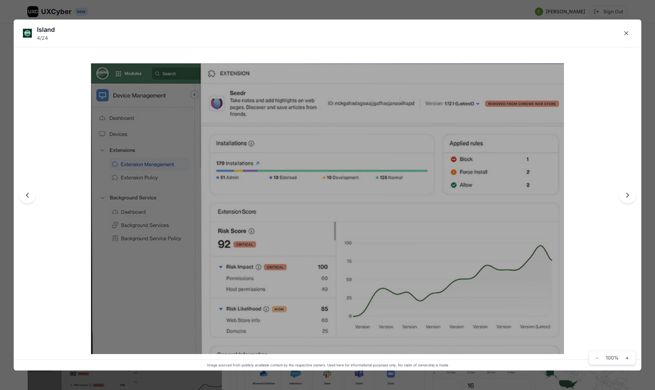
click at [586, 28] on div "Island 4 / 24" at bounding box center [327, 32] width 627 height 27
click at [626, 197] on icon "Next image" at bounding box center [627, 195] width 8 height 8
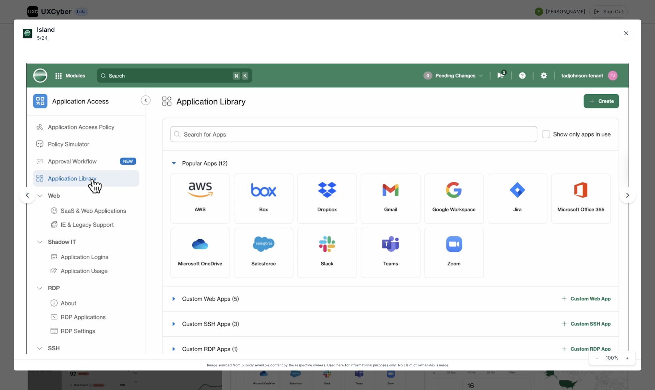
click at [31, 199] on button "Previous image" at bounding box center [27, 195] width 16 height 16
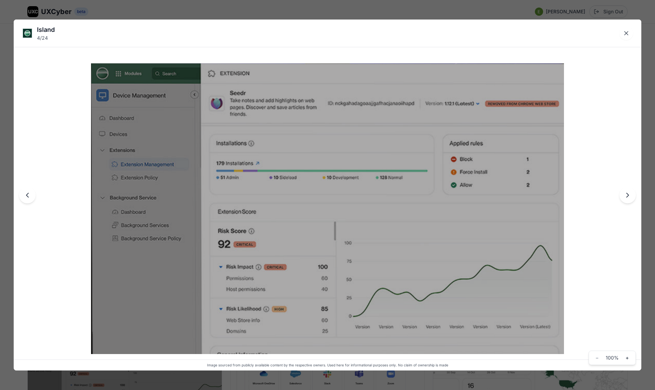
click at [624, 198] on icon "Next image" at bounding box center [627, 195] width 8 height 8
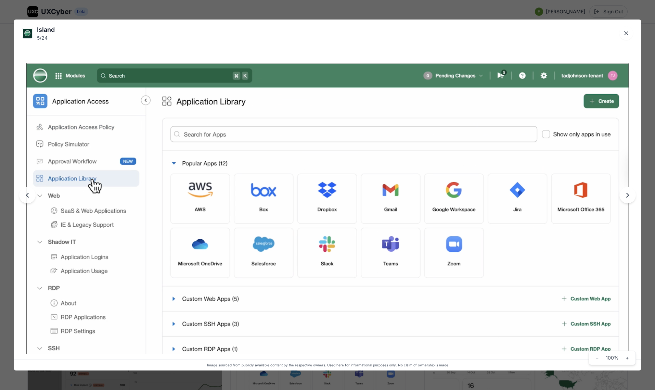
click at [627, 195] on icon "Next image" at bounding box center [627, 195] width 8 height 8
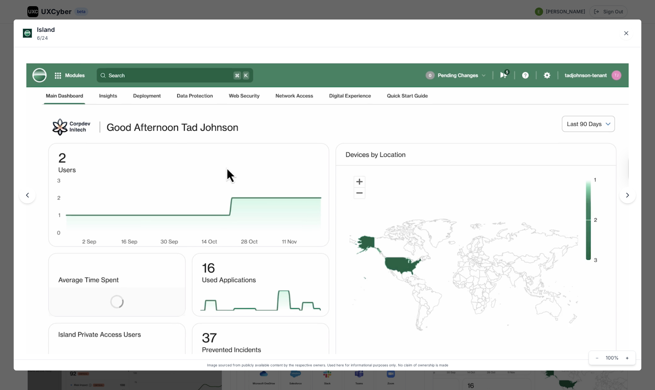
click at [629, 195] on icon "Next image" at bounding box center [627, 195] width 8 height 8
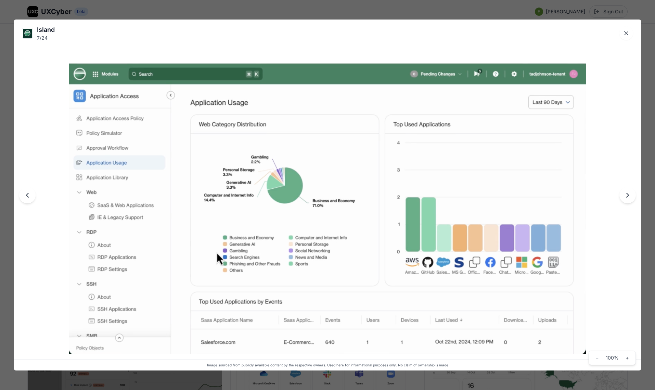
click at [627, 195] on icon "Next image" at bounding box center [627, 195] width 2 height 4
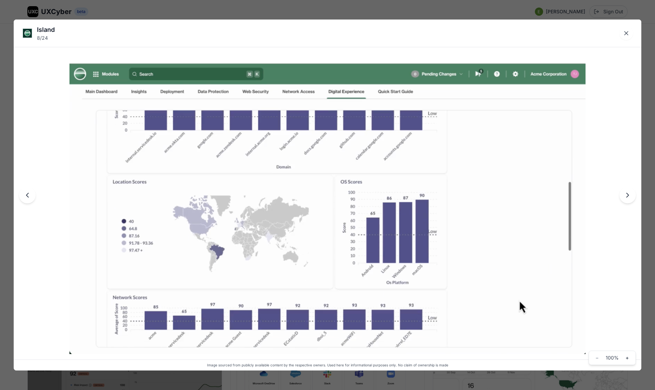
click at [627, 196] on icon "Next image" at bounding box center [627, 195] width 2 height 4
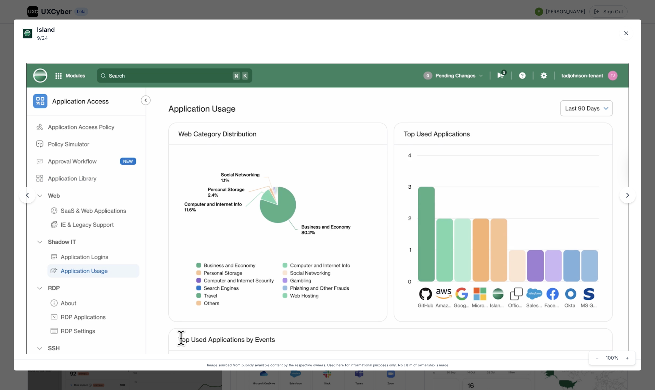
click at [628, 193] on icon "Next image" at bounding box center [627, 195] width 8 height 8
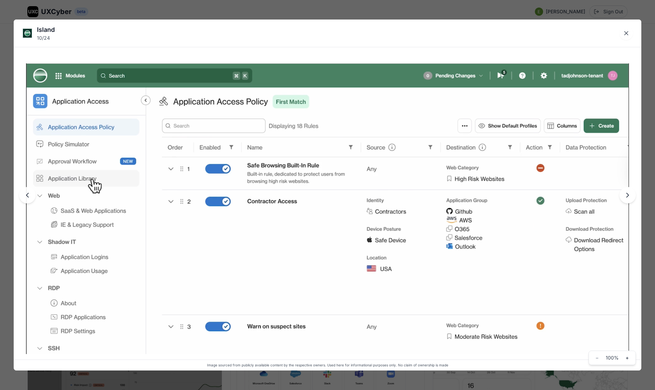
click at [628, 196] on icon "Next image" at bounding box center [627, 195] width 8 height 8
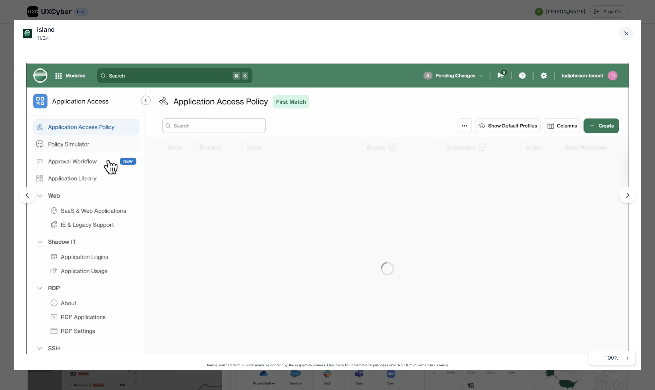
click at [624, 34] on icon "Close lightbox" at bounding box center [625, 33] width 7 height 7
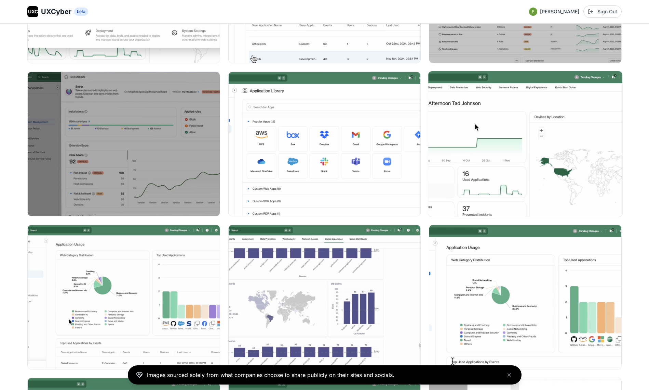
scroll to position [210, 0]
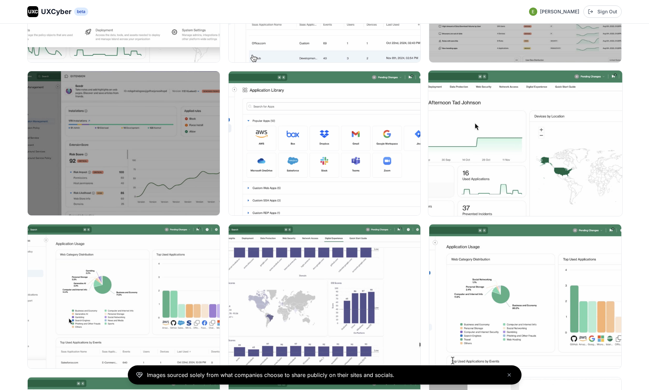
click at [523, 161] on img at bounding box center [526, 142] width 194 height 145
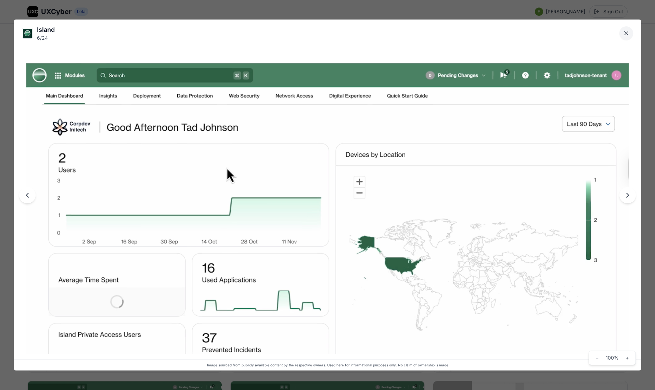
click at [627, 32] on icon "Close lightbox" at bounding box center [625, 33] width 7 height 7
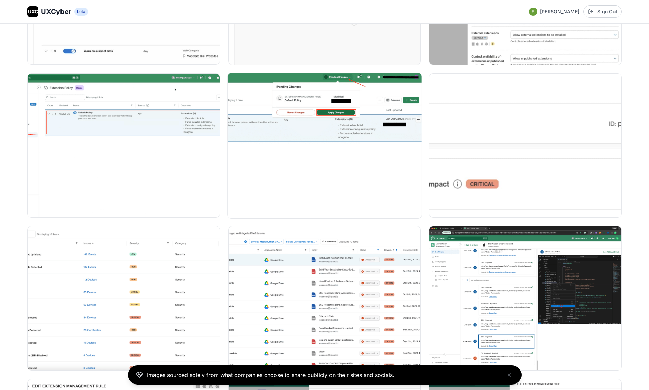
scroll to position [690, 0]
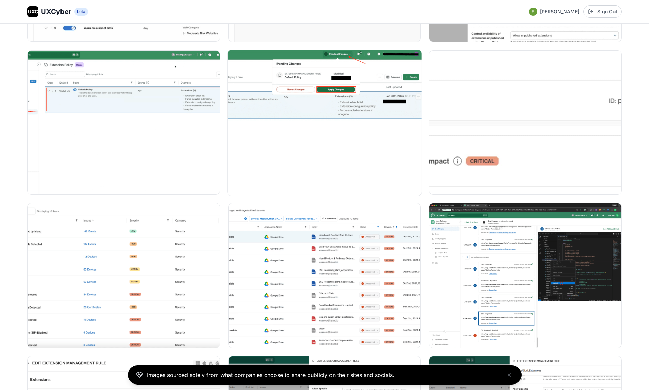
click at [299, 264] on img at bounding box center [325, 275] width 192 height 144
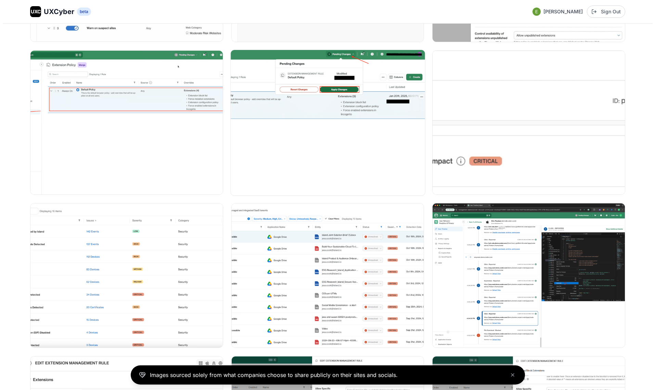
scroll to position [693, 0]
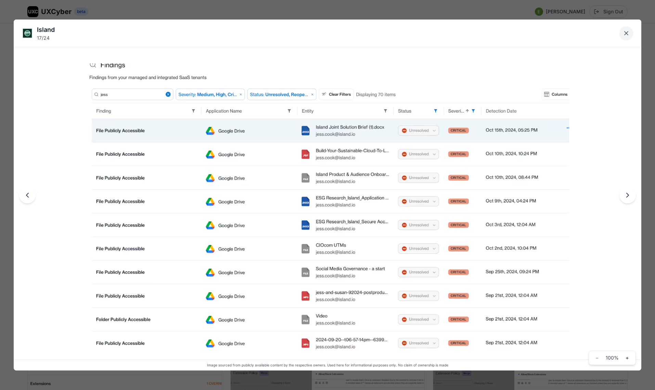
click at [627, 34] on icon "Close lightbox" at bounding box center [625, 32] width 3 height 3
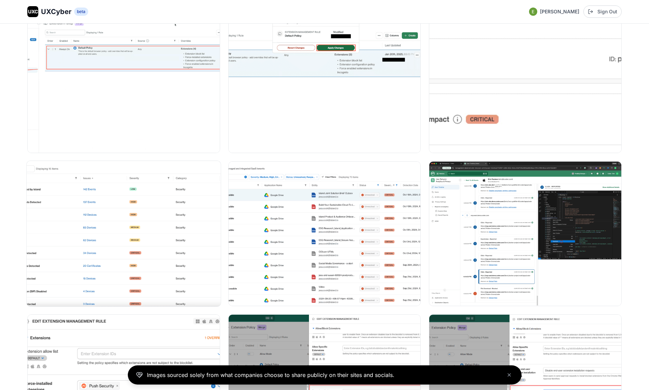
click at [145, 215] on img at bounding box center [124, 233] width 194 height 145
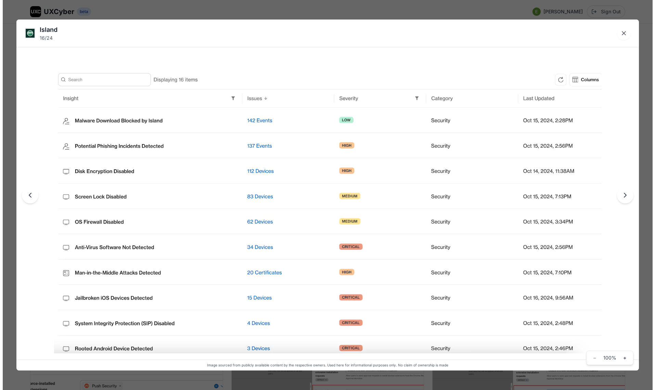
scroll to position [735, 0]
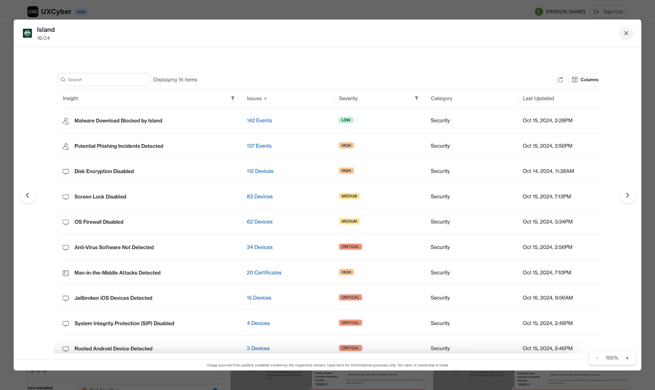
click at [629, 29] on button "Close lightbox" at bounding box center [626, 33] width 14 height 14
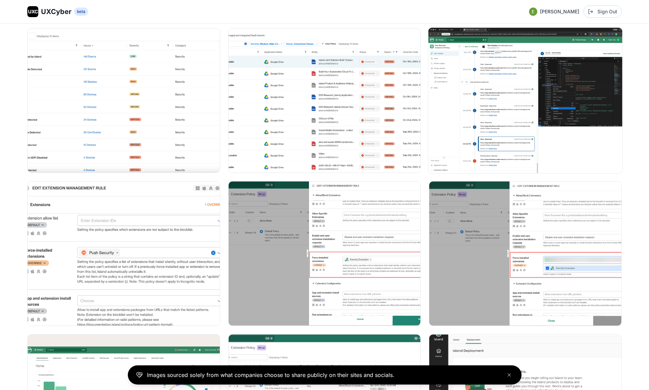
scroll to position [904, 0]
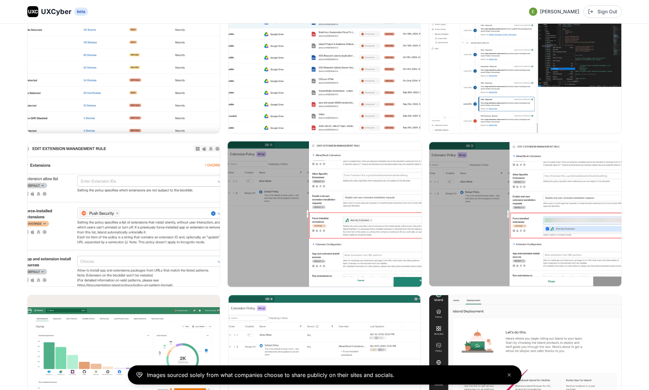
click at [380, 200] on img at bounding box center [325, 213] width 194 height 145
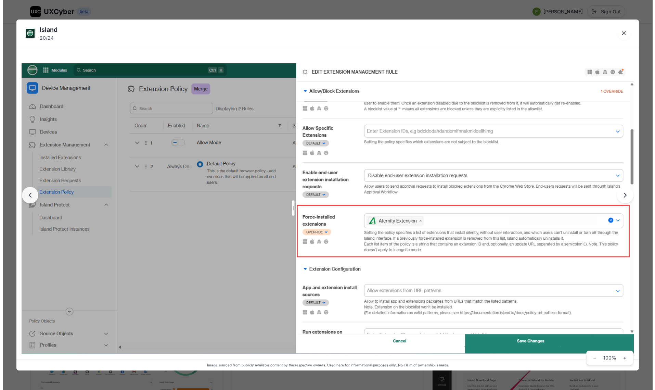
scroll to position [910, 0]
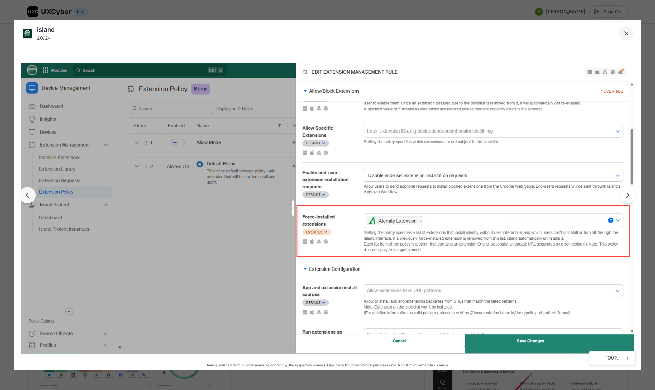
click at [624, 35] on icon "Close lightbox" at bounding box center [625, 33] width 7 height 7
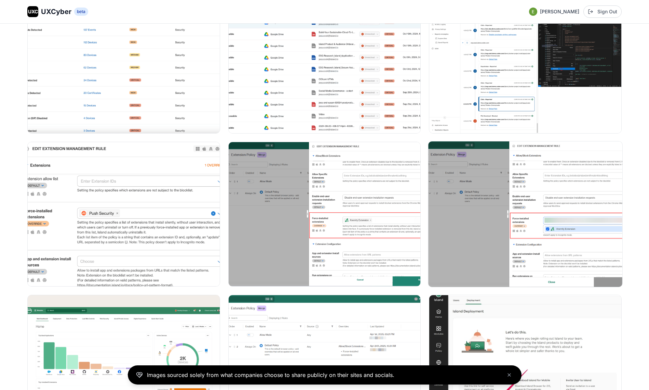
click at [503, 212] on img at bounding box center [526, 213] width 194 height 145
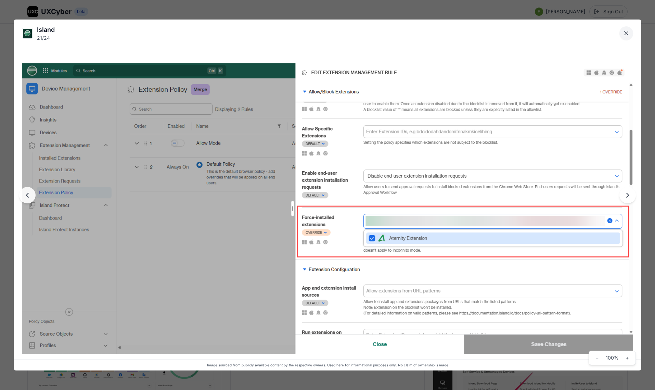
click at [624, 35] on icon "Close lightbox" at bounding box center [625, 32] width 3 height 3
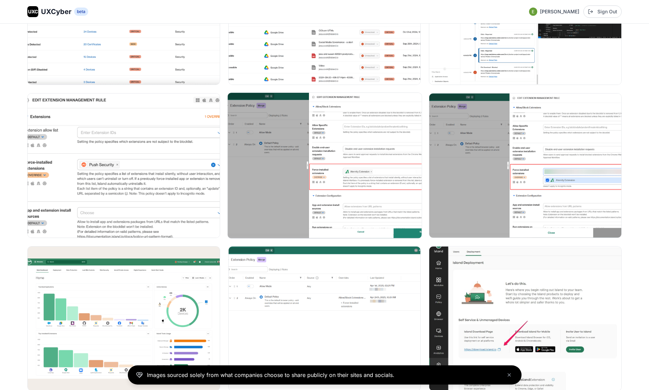
scroll to position [993, 0]
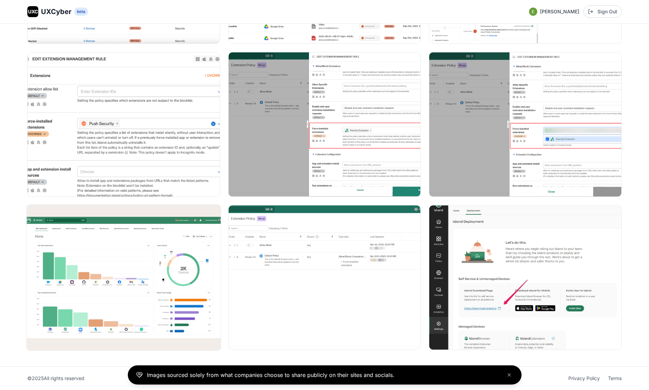
click at [119, 305] on img at bounding box center [124, 277] width 194 height 145
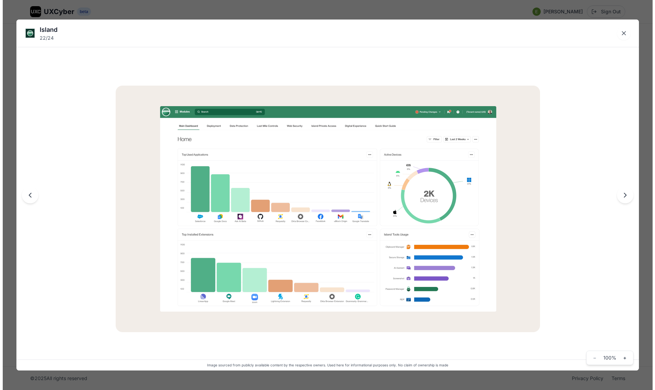
scroll to position [1000, 0]
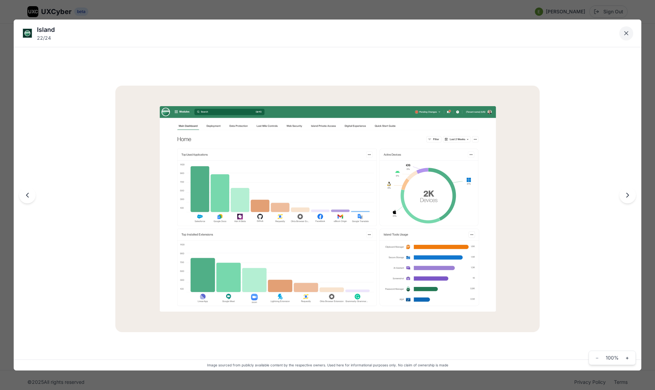
click at [627, 31] on icon "Close lightbox" at bounding box center [625, 33] width 7 height 7
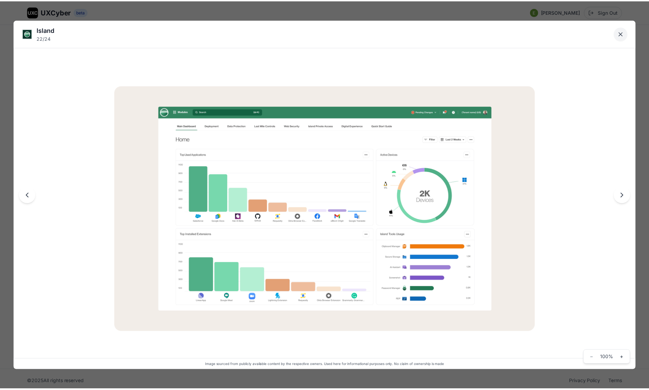
scroll to position [993, 0]
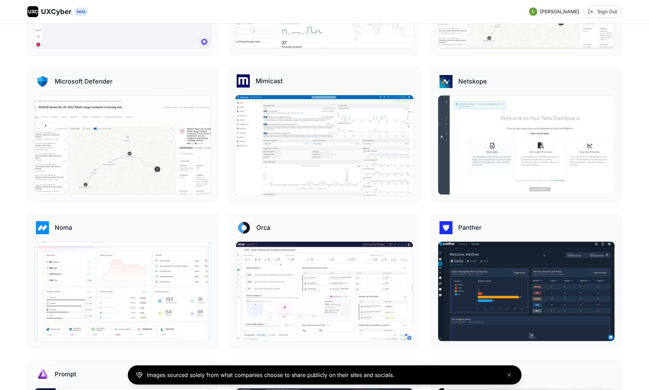
scroll to position [921, 0]
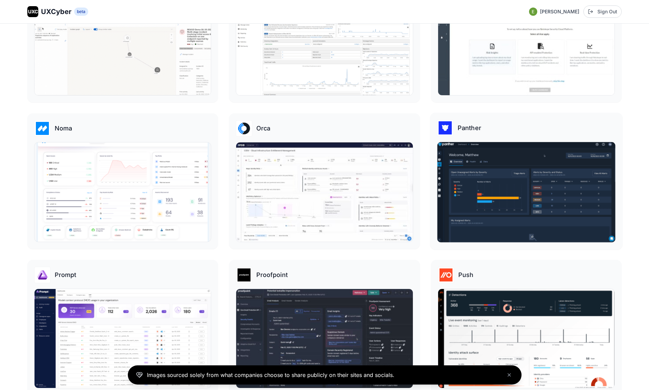
click at [514, 191] on img at bounding box center [526, 192] width 178 height 100
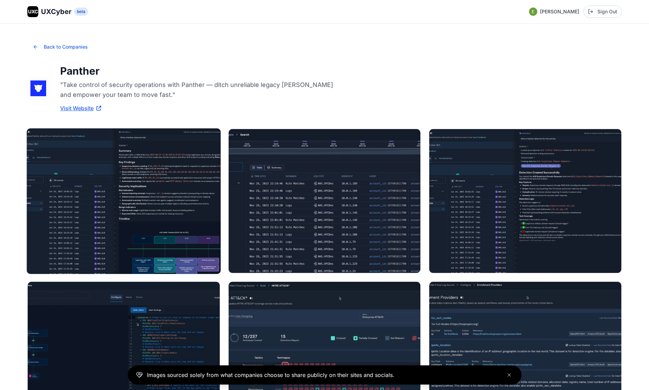
click at [158, 222] on img at bounding box center [124, 200] width 194 height 145
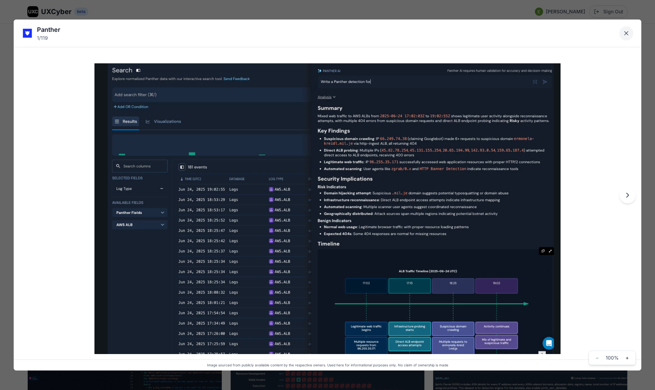
click at [627, 31] on icon "Close lightbox" at bounding box center [625, 33] width 7 height 7
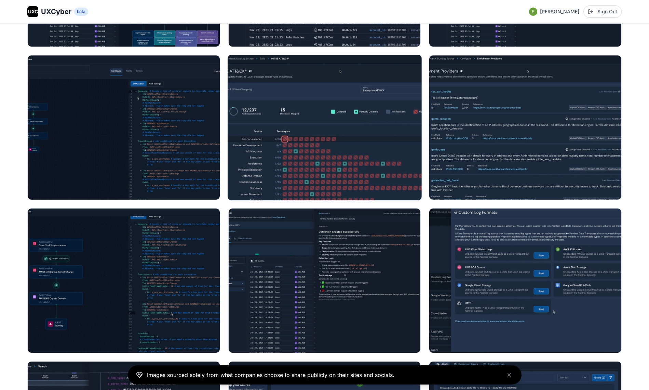
scroll to position [226, 0]
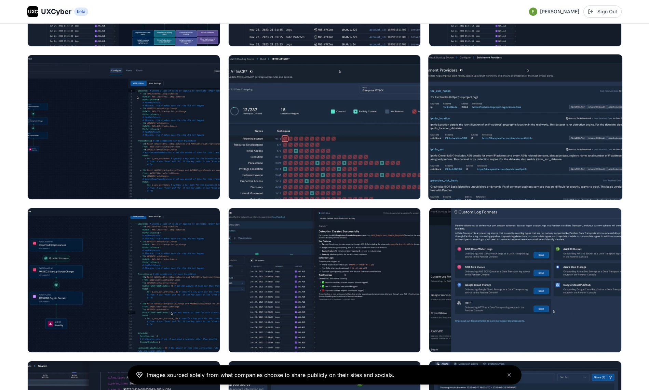
click at [501, 121] on img at bounding box center [526, 126] width 194 height 145
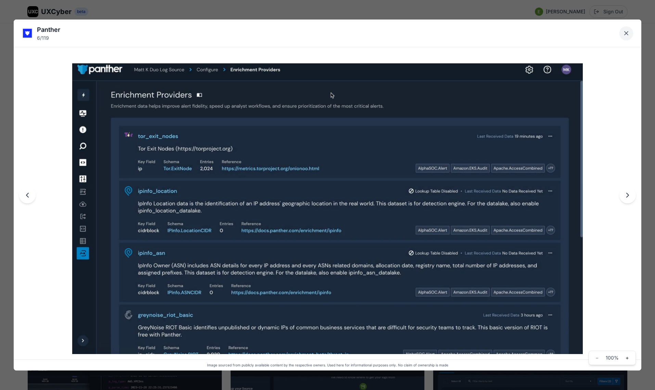
click at [626, 34] on icon "Close lightbox" at bounding box center [625, 33] width 7 height 7
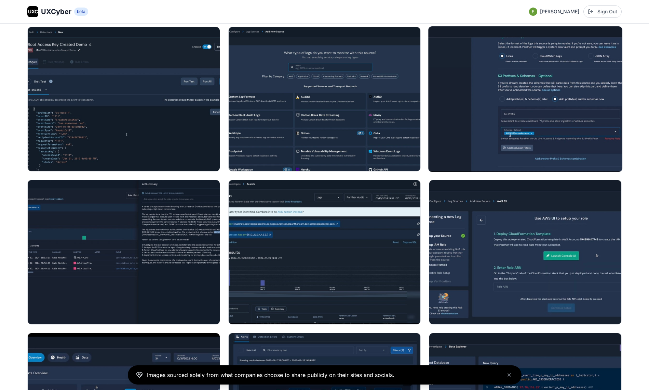
scroll to position [876, 0]
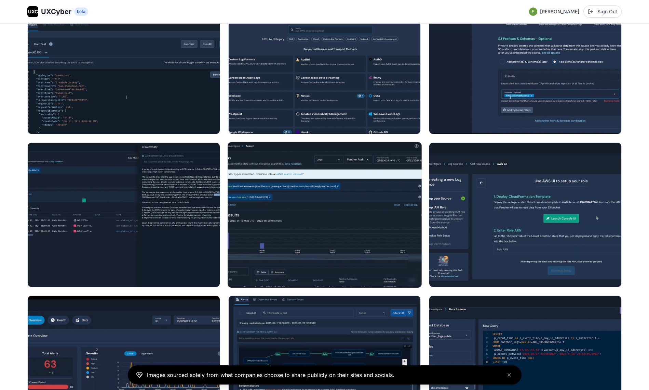
click at [285, 209] on img at bounding box center [325, 214] width 194 height 145
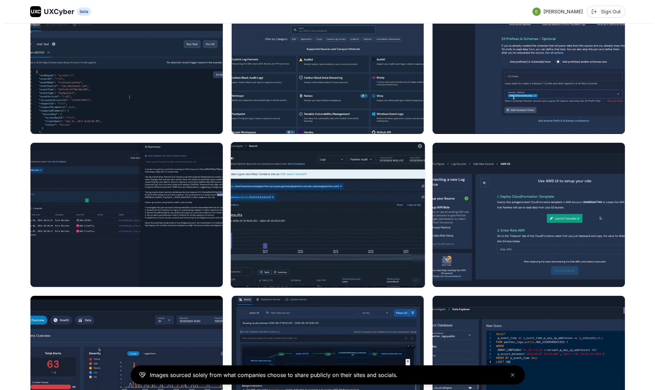
scroll to position [909, 0]
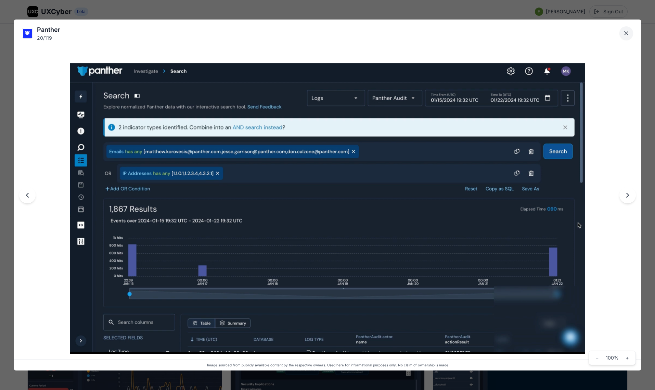
click at [627, 35] on icon "Close lightbox" at bounding box center [625, 32] width 3 height 3
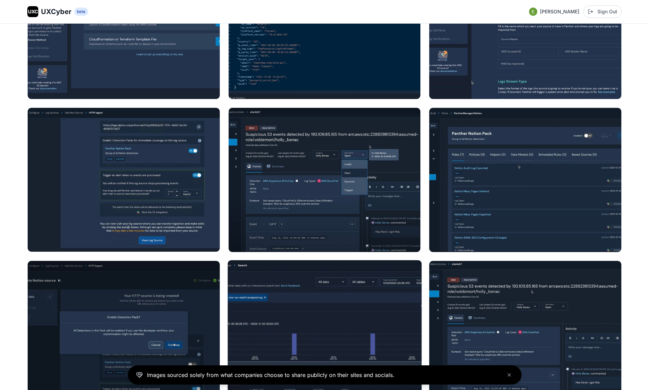
scroll to position [1815, 0]
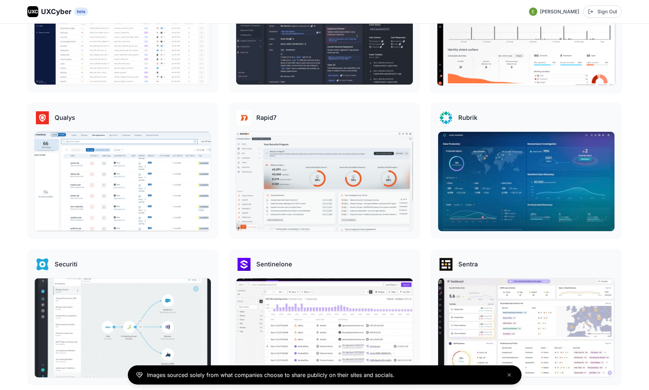
scroll to position [1278, 0]
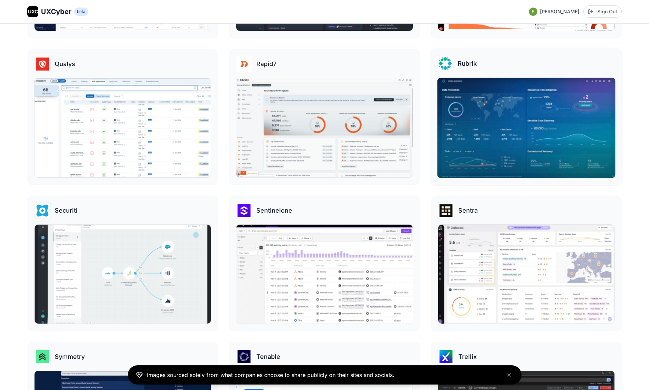
click at [519, 165] on img at bounding box center [526, 128] width 178 height 100
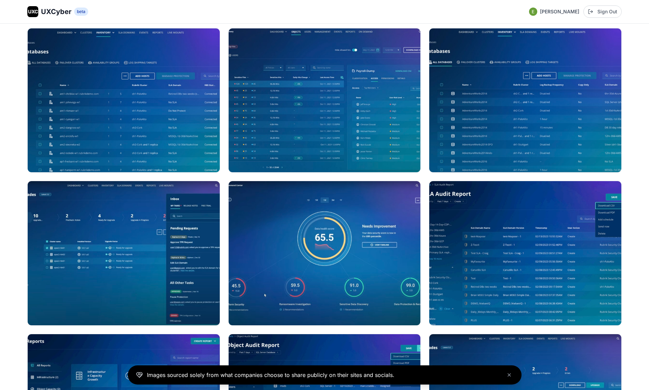
click at [360, 209] on img at bounding box center [325, 253] width 192 height 144
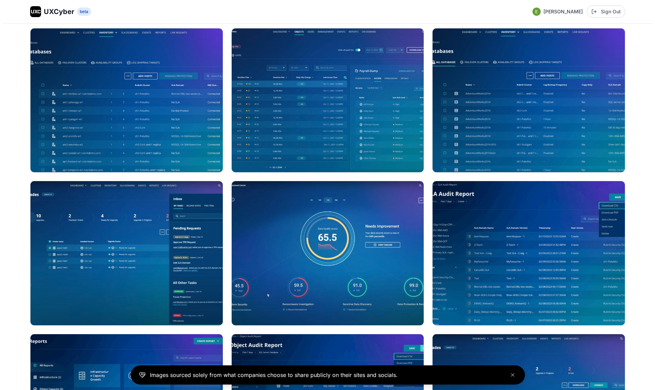
scroll to position [551, 0]
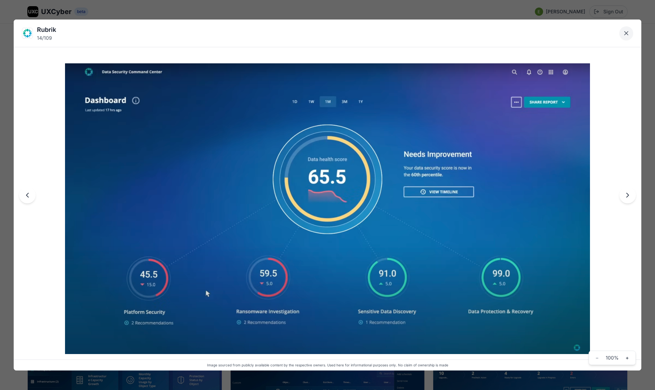
click at [622, 36] on icon "Close lightbox" at bounding box center [625, 33] width 7 height 7
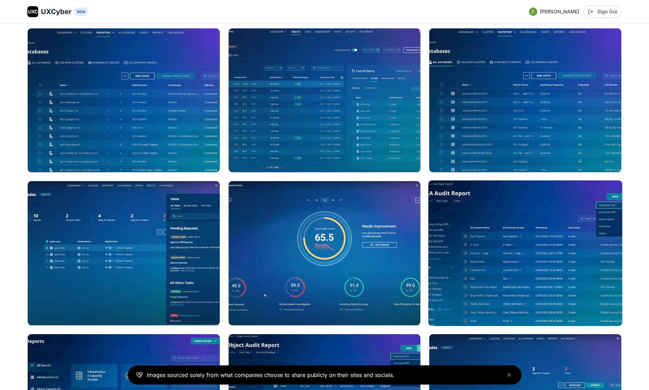
click at [562, 257] on img at bounding box center [526, 252] width 194 height 145
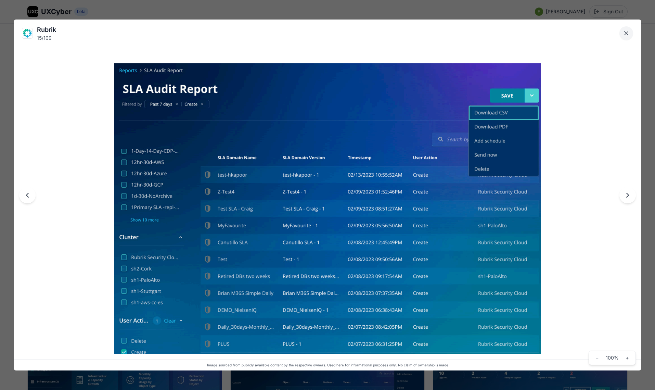
click at [627, 34] on icon "Close lightbox" at bounding box center [625, 32] width 3 height 3
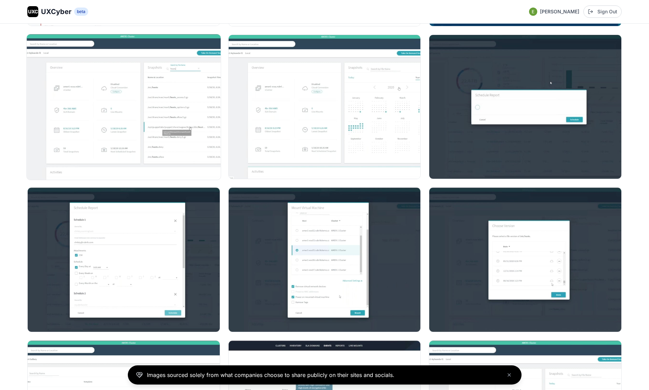
scroll to position [1793, 0]
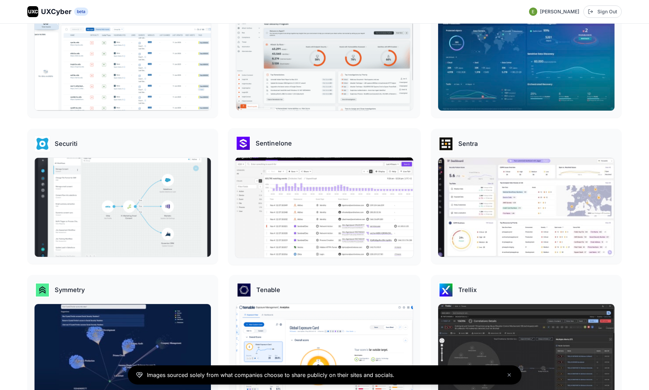
scroll to position [1401, 0]
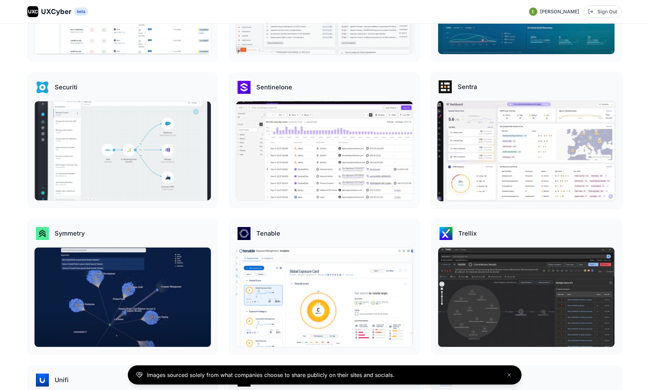
click at [536, 143] on img at bounding box center [526, 151] width 178 height 100
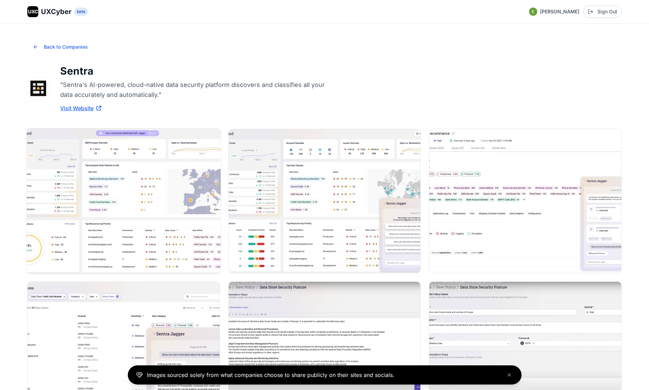
click at [136, 210] on img at bounding box center [124, 200] width 194 height 145
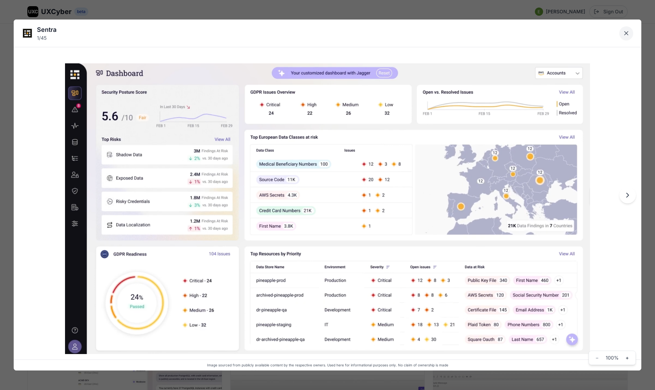
click at [622, 34] on icon "Close lightbox" at bounding box center [625, 33] width 7 height 7
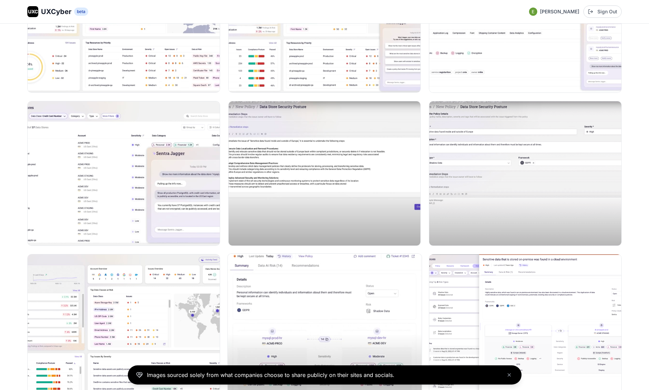
scroll to position [234, 0]
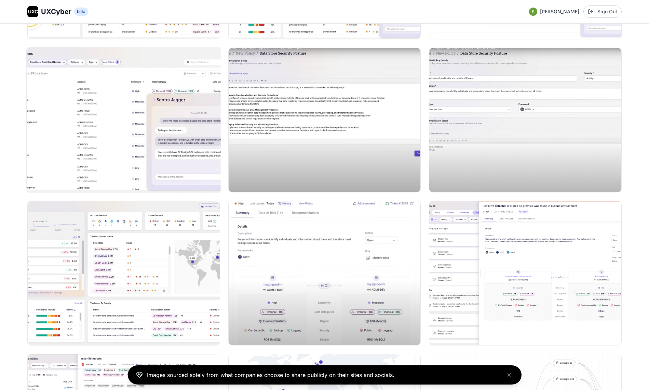
click at [83, 92] on img at bounding box center [124, 119] width 194 height 145
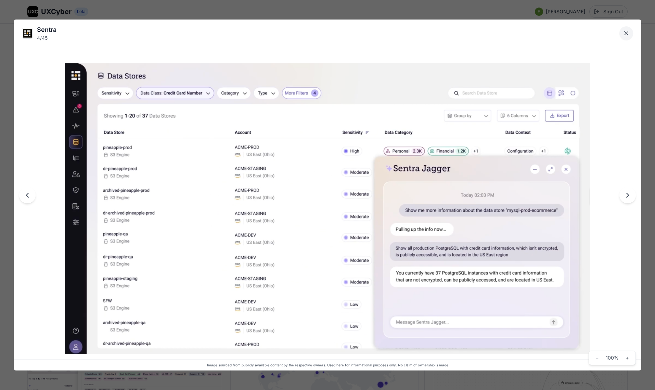
click at [629, 31] on button "Close lightbox" at bounding box center [626, 33] width 14 height 14
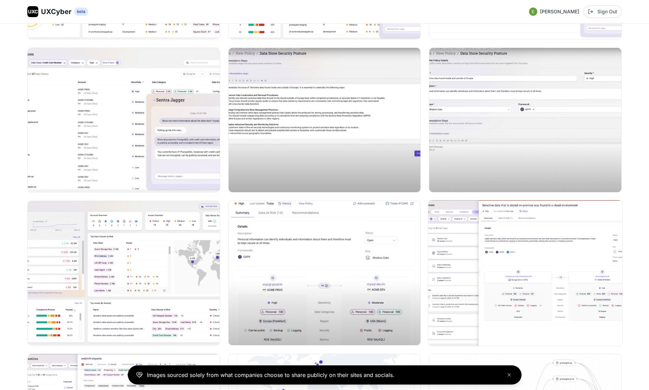
click at [532, 251] on img at bounding box center [526, 272] width 194 height 145
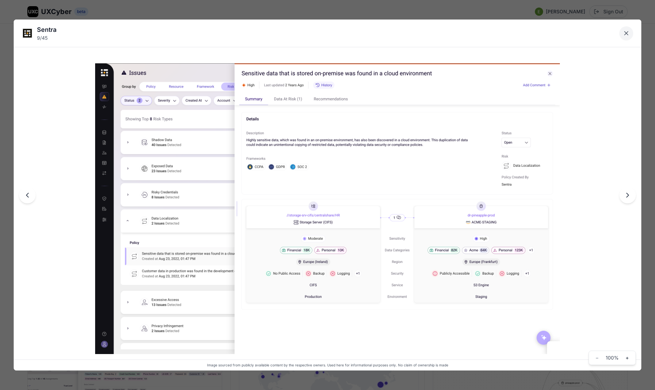
click at [628, 30] on icon "Close lightbox" at bounding box center [625, 33] width 7 height 7
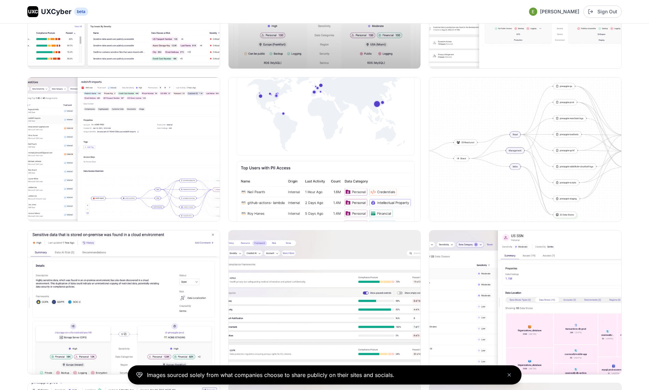
scroll to position [585, 0]
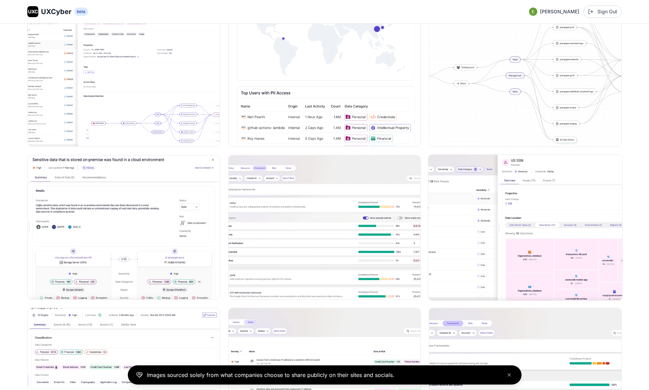
click at [491, 210] on img at bounding box center [526, 226] width 194 height 145
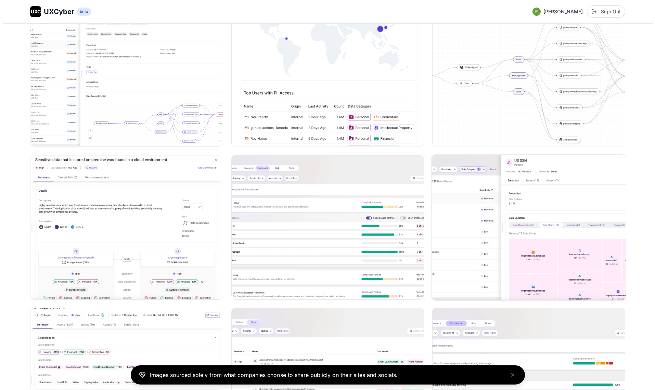
scroll to position [589, 0]
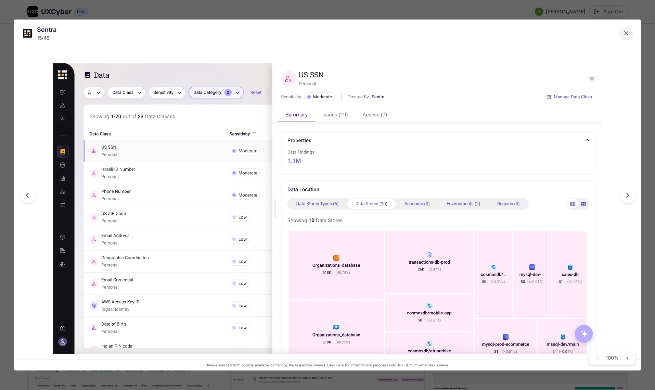
click at [625, 31] on icon "Close lightbox" at bounding box center [625, 33] width 7 height 7
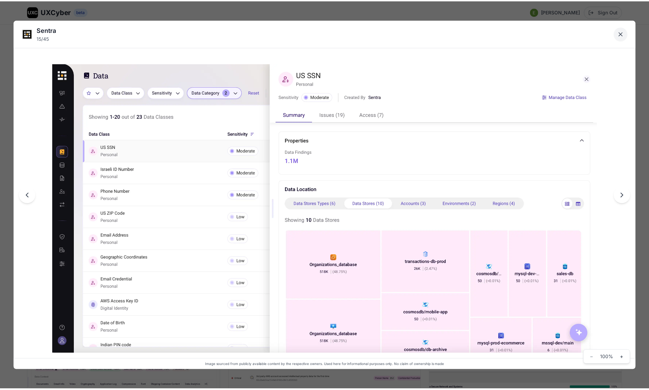
scroll to position [585, 0]
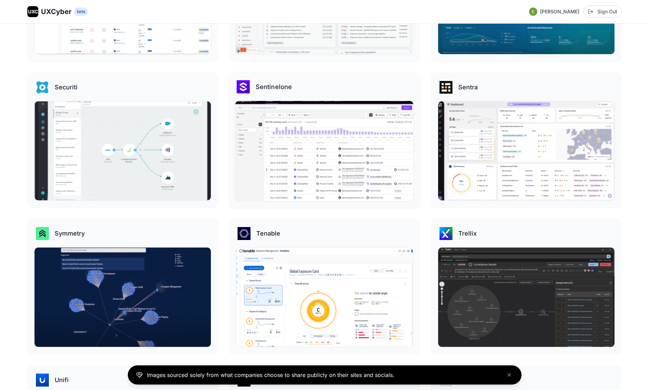
scroll to position [1403, 0]
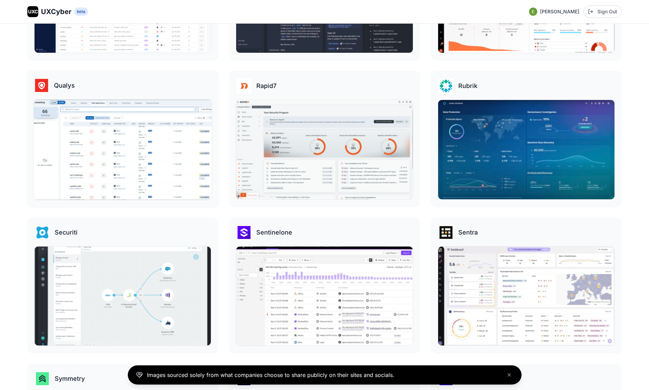
scroll to position [1258, 0]
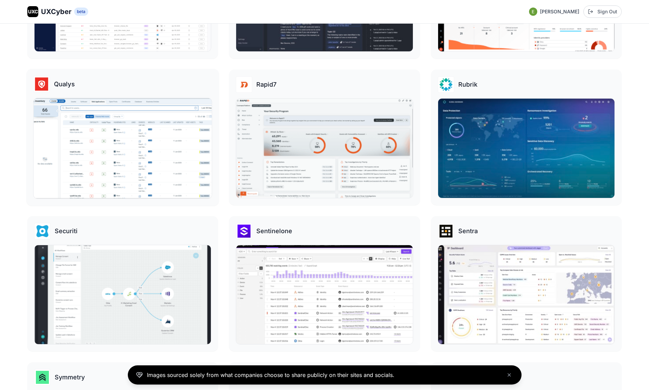
click at [108, 130] on img at bounding box center [123, 148] width 178 height 100
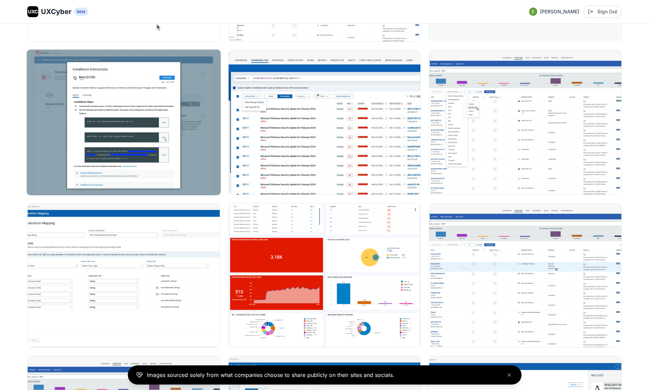
scroll to position [399, 0]
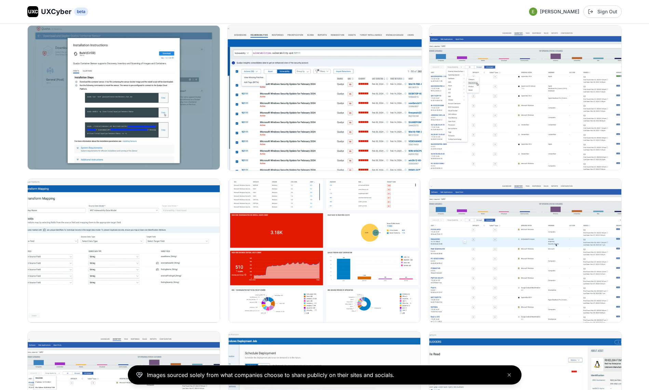
click at [365, 132] on img at bounding box center [325, 97] width 194 height 145
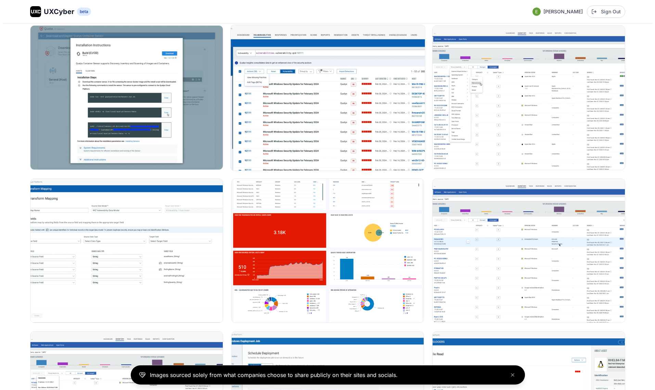
scroll to position [400, 0]
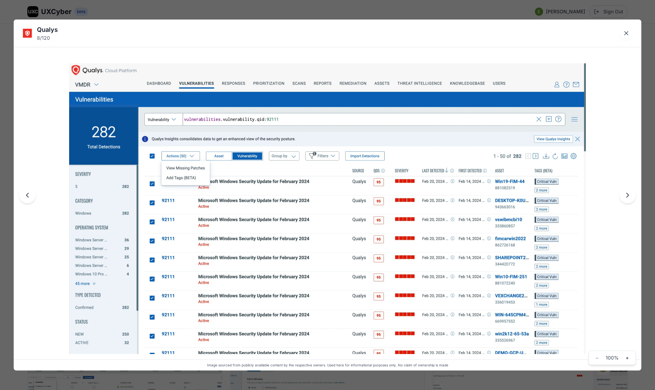
click at [350, 14] on div "Qualys 8 / 120 Image sourced from publicly available content by the respective …" at bounding box center [327, 195] width 655 height 390
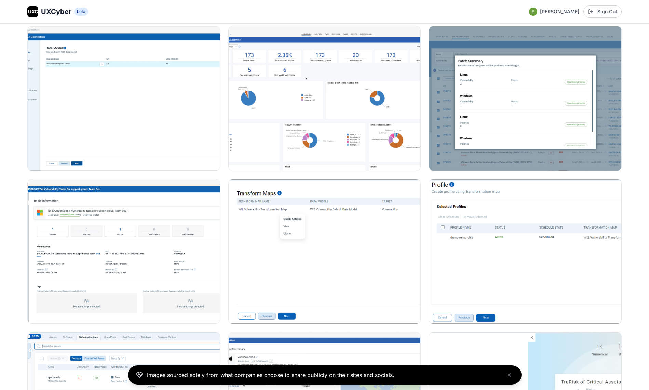
scroll to position [1553, 0]
